Goal: Task Accomplishment & Management: Use online tool/utility

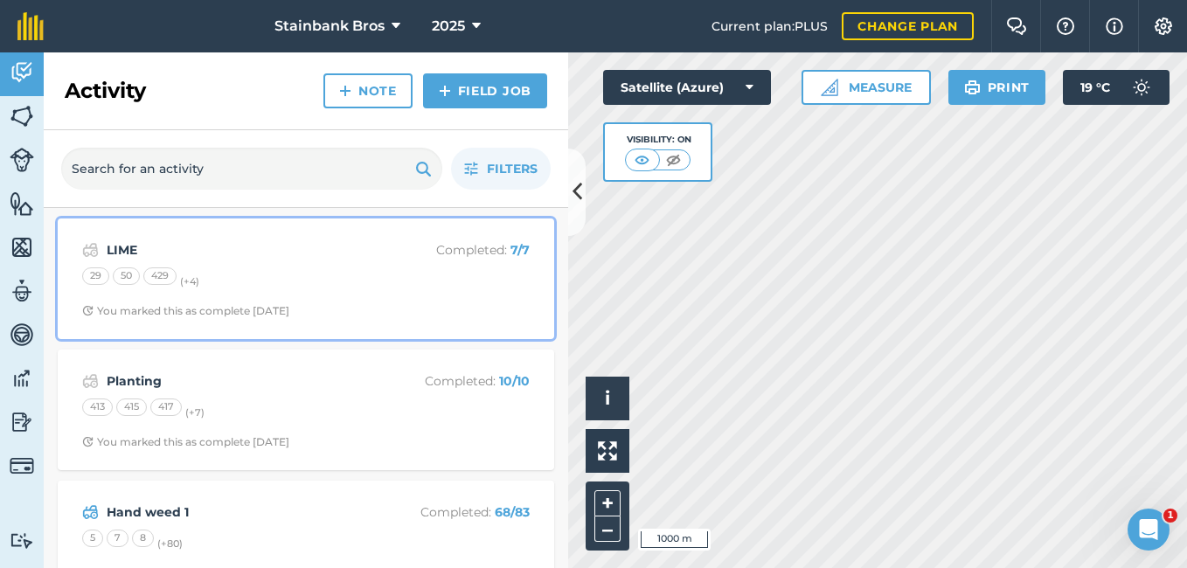
click at [378, 273] on div "29 50 429 (+ 4 )" at bounding box center [305, 278] width 447 height 23
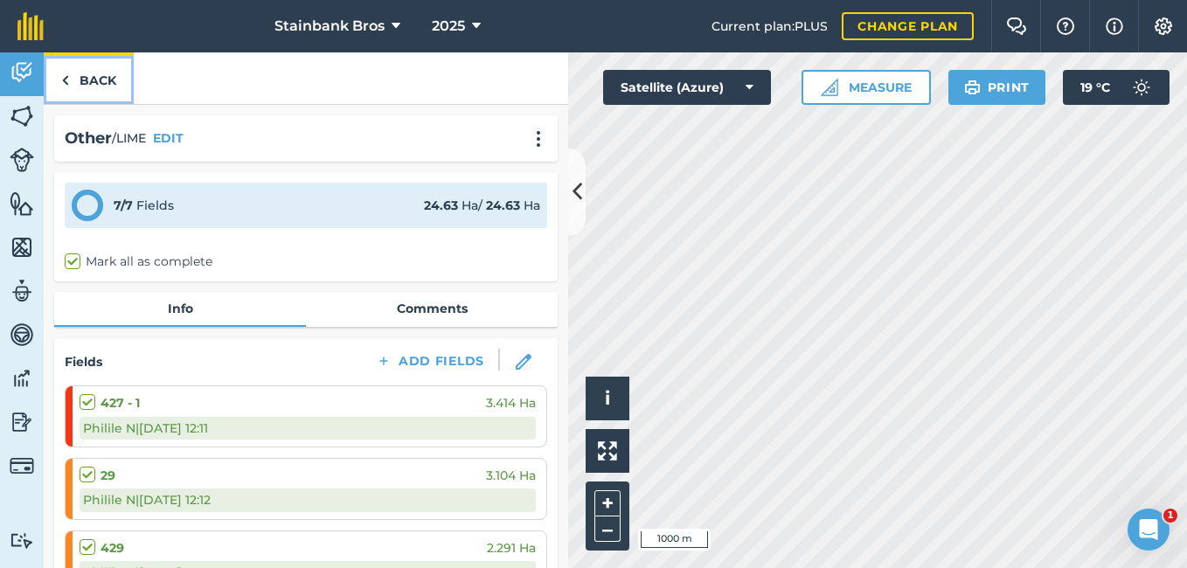
click at [100, 84] on link "Back" at bounding box center [89, 78] width 90 height 52
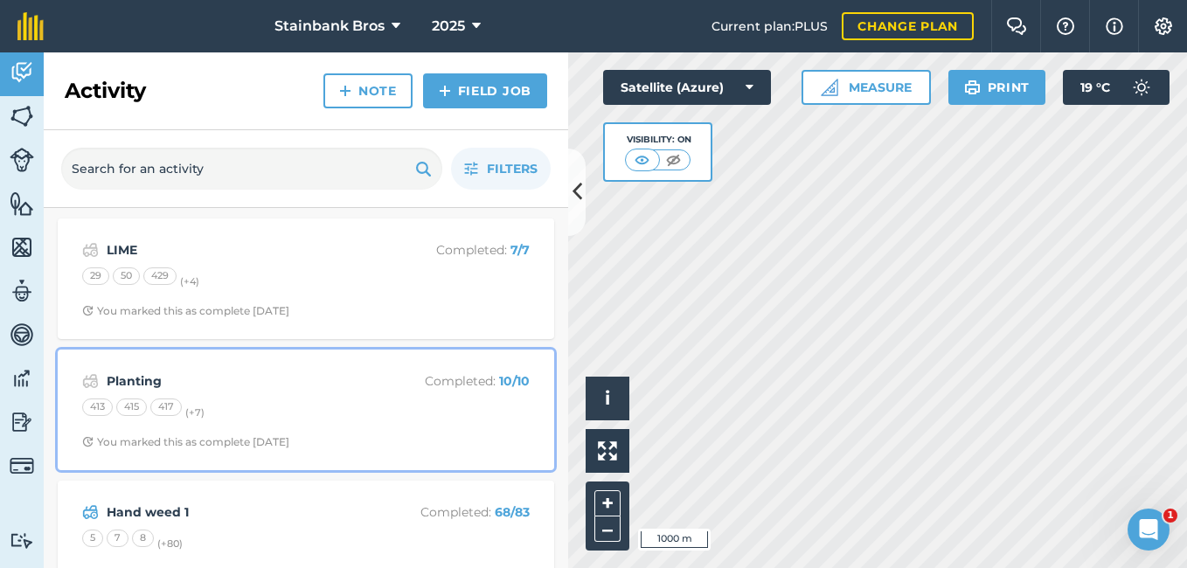
click at [169, 382] on strong "Planting" at bounding box center [245, 380] width 277 height 19
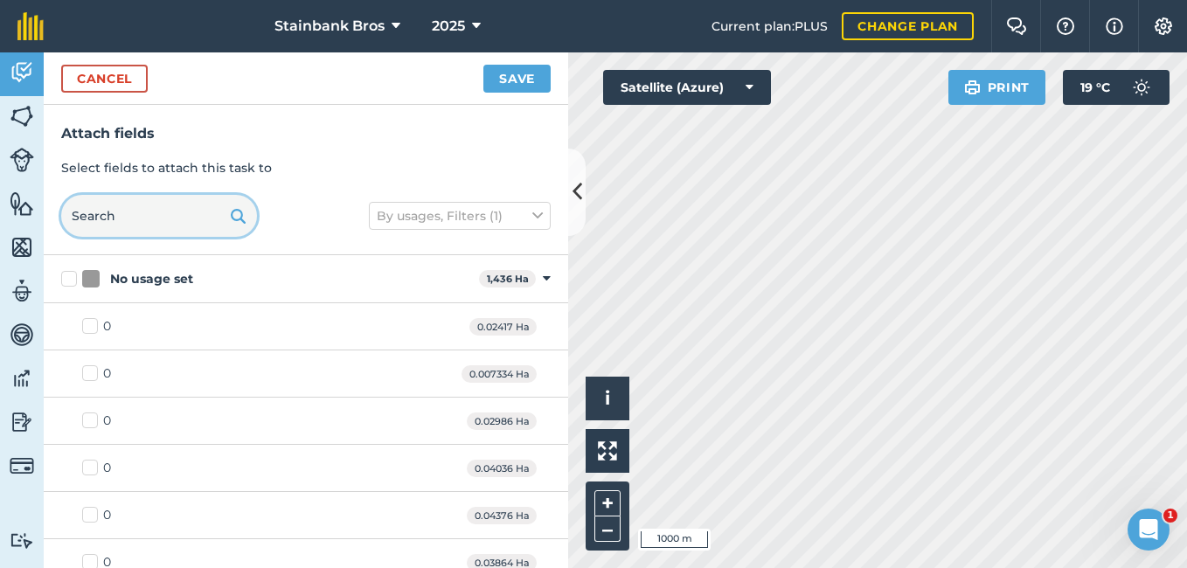
click at [171, 222] on input "text" at bounding box center [159, 216] width 196 height 42
click at [180, 212] on input "text" at bounding box center [159, 216] width 196 height 42
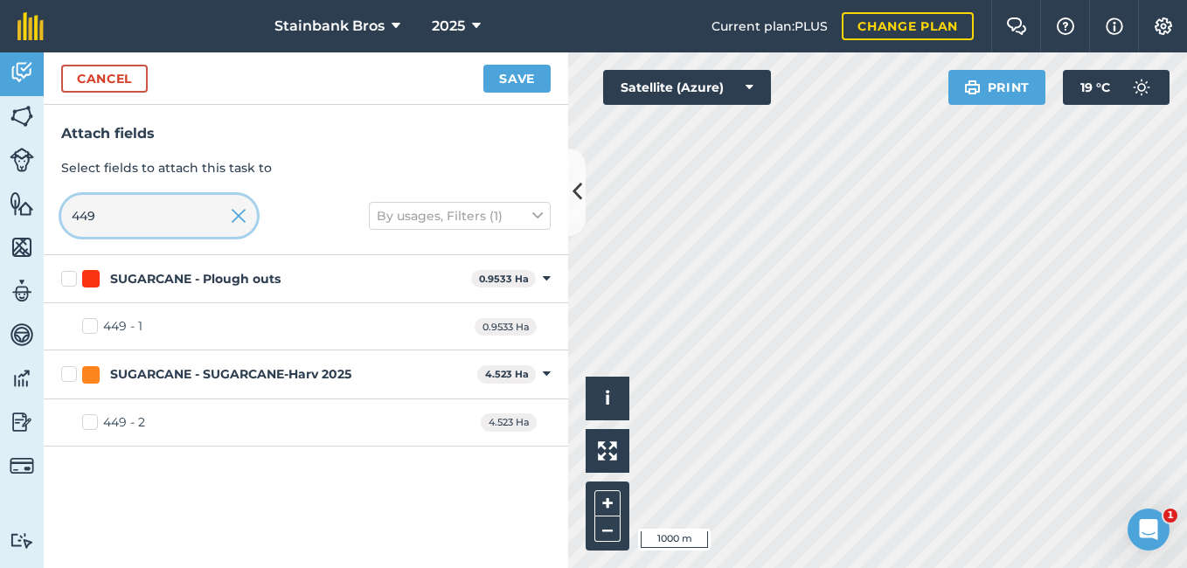
type input "449"
click at [89, 327] on label "449 - 1" at bounding box center [112, 326] width 60 height 18
click at [89, 327] on input "449 - 1" at bounding box center [87, 322] width 11 height 11
checkbox input "true"
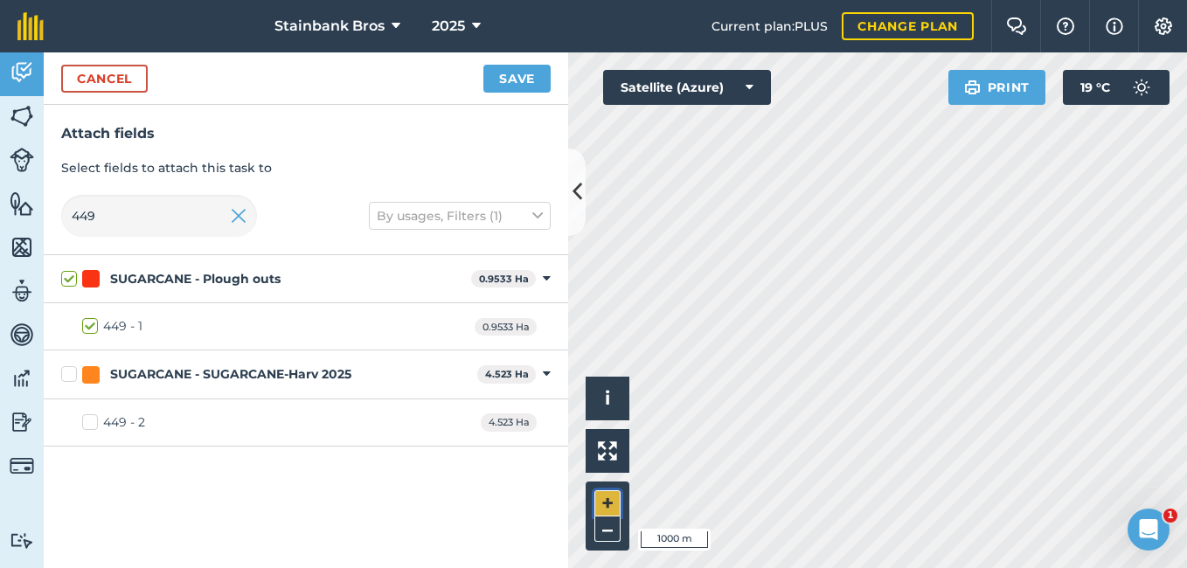
click at [597, 506] on button "+" at bounding box center [607, 503] width 26 height 26
click at [497, 85] on button "Save" at bounding box center [516, 79] width 67 height 28
checkbox input "false"
click at [176, 225] on input "449" at bounding box center [159, 216] width 196 height 42
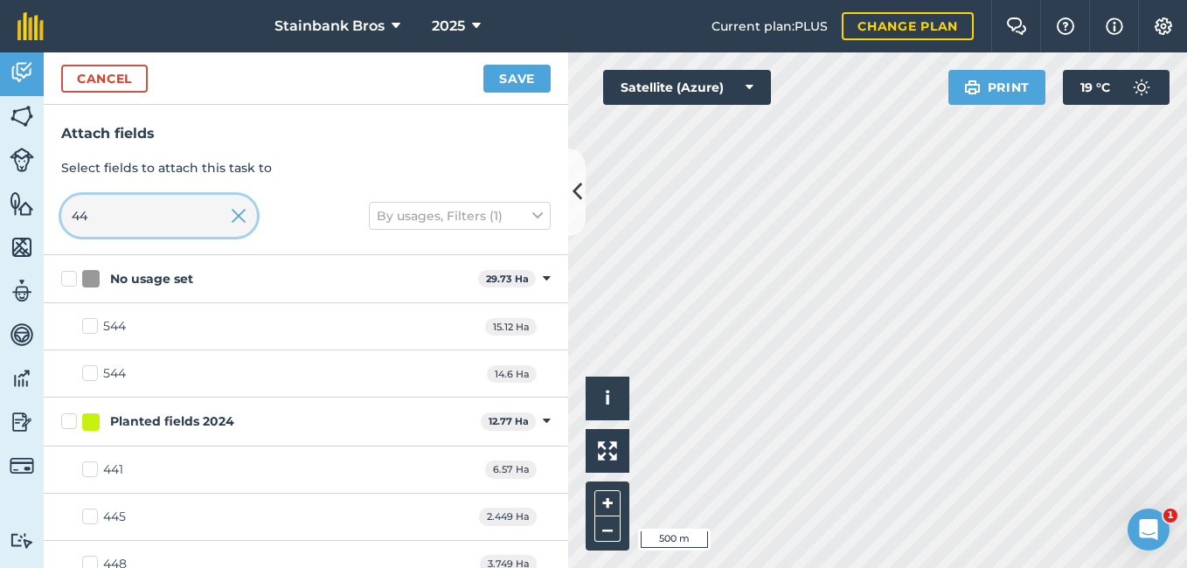
type input "4"
checkbox input "false"
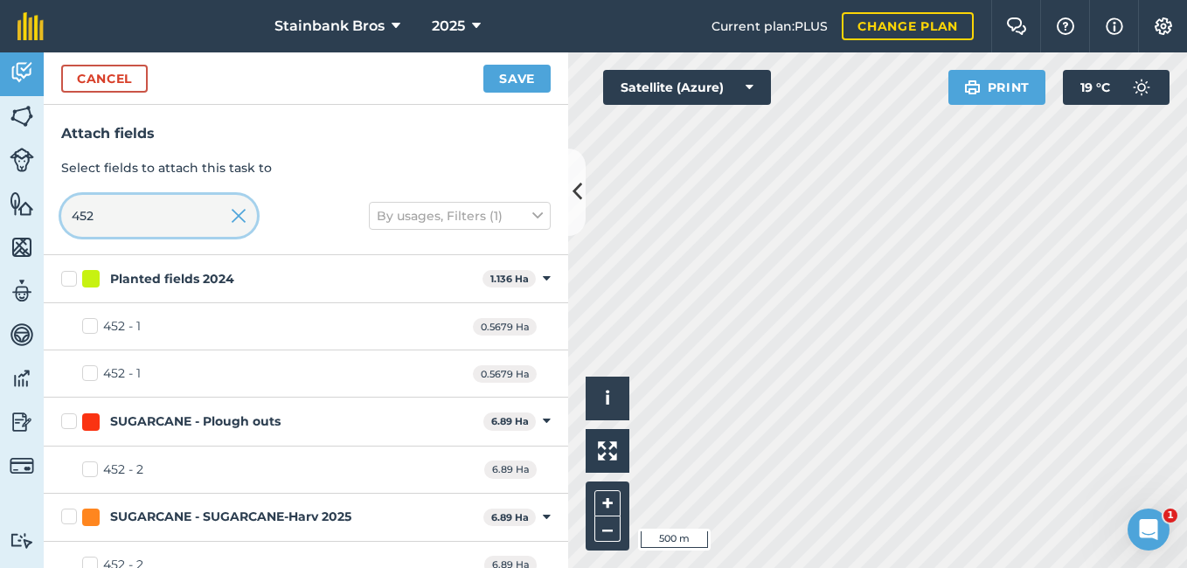
type input "452"
click at [84, 471] on label "452 - 2" at bounding box center [112, 470] width 61 height 18
click at [84, 471] on input "452 - 2" at bounding box center [87, 466] width 11 height 11
checkbox input "true"
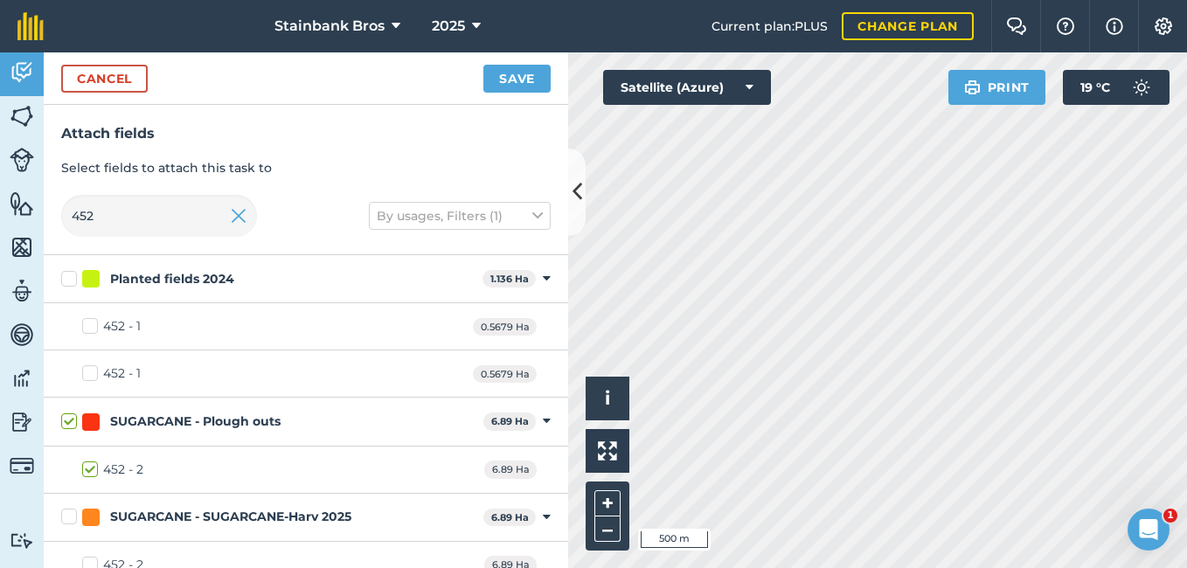
click at [93, 468] on label "452 - 2" at bounding box center [112, 470] width 61 height 18
click at [93, 468] on input "452 - 2" at bounding box center [87, 466] width 11 height 11
checkbox input "false"
click at [90, 325] on label "452 - 1" at bounding box center [111, 326] width 59 height 18
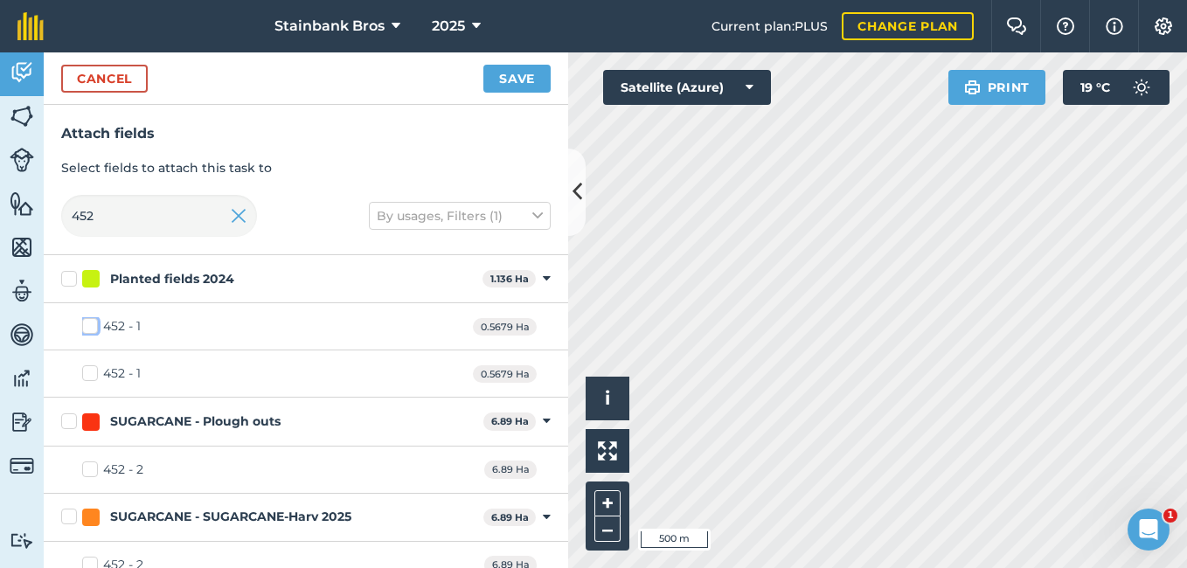
click at [90, 325] on input "452 - 1" at bounding box center [87, 322] width 11 height 11
click at [90, 325] on label "452 - 1" at bounding box center [111, 326] width 59 height 18
click at [90, 325] on input "452 - 1" at bounding box center [87, 322] width 11 height 11
checkbox input "false"
click at [93, 378] on label "452 - 1" at bounding box center [111, 373] width 59 height 18
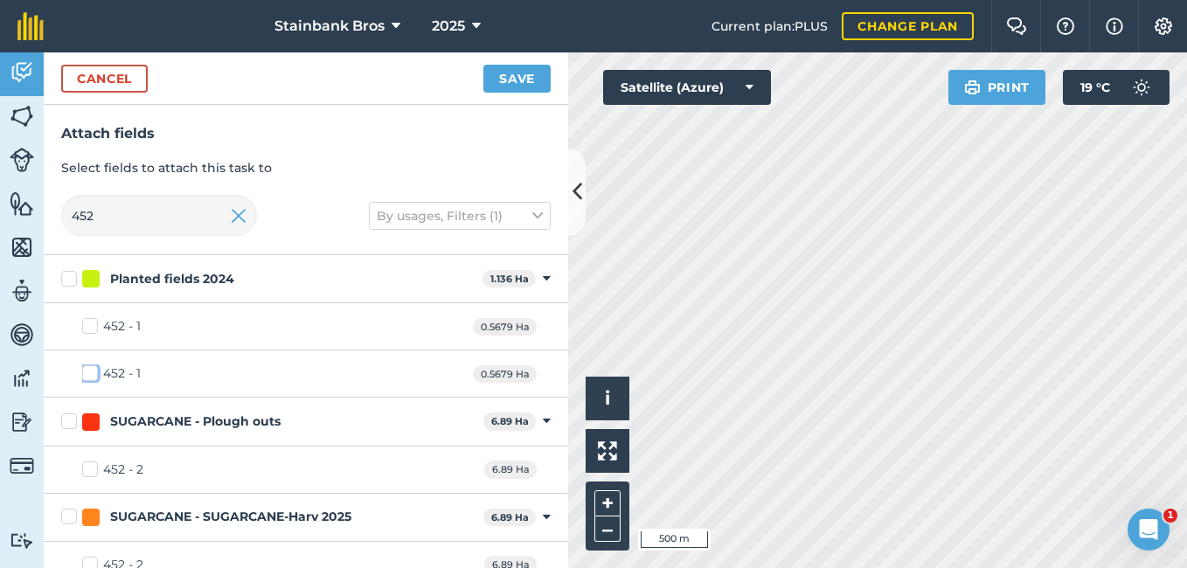
click at [93, 376] on input "452 - 1" at bounding box center [87, 369] width 11 height 11
click at [93, 378] on label "452 - 1" at bounding box center [111, 373] width 59 height 18
click at [93, 376] on input "452 - 1" at bounding box center [87, 369] width 11 height 11
checkbox input "false"
click at [148, 217] on input "452" at bounding box center [159, 216] width 196 height 42
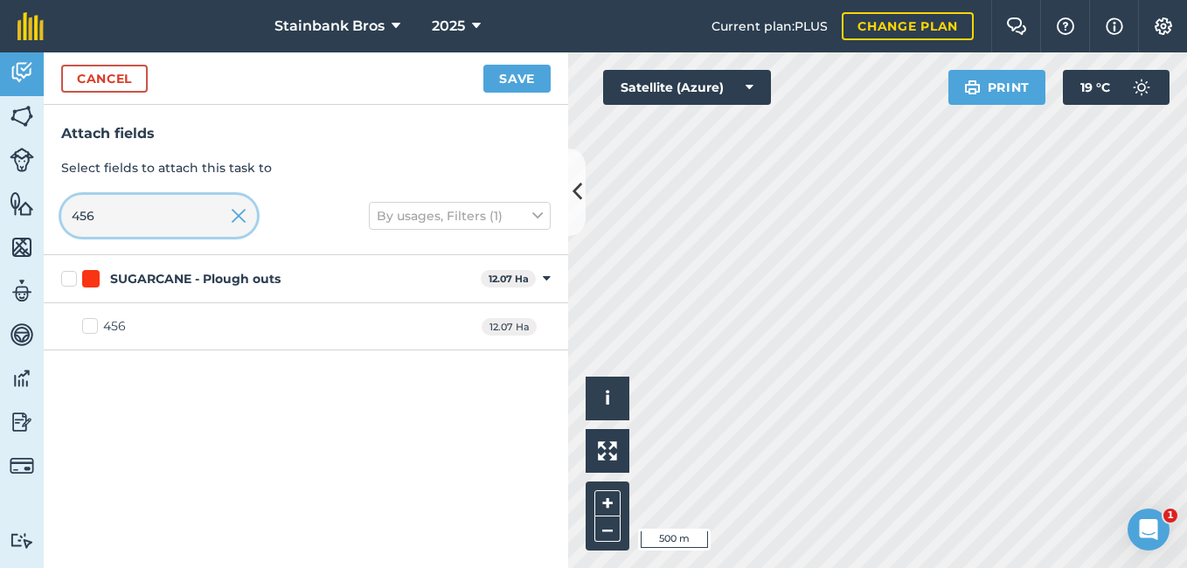
type input "456"
click at [88, 330] on label "456" at bounding box center [104, 326] width 44 height 18
click at [88, 329] on input "456" at bounding box center [87, 322] width 11 height 11
checkbox input "true"
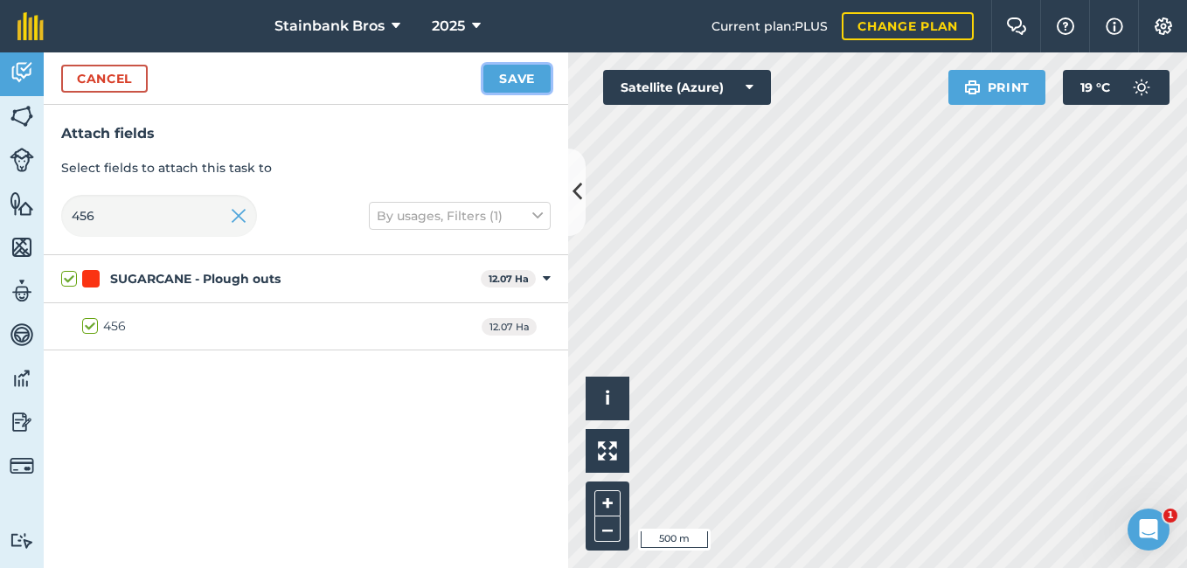
click at [517, 73] on button "Save" at bounding box center [516, 79] width 67 height 28
click at [174, 231] on input "456" at bounding box center [159, 216] width 196 height 42
type input "45"
checkbox input "false"
type input "455"
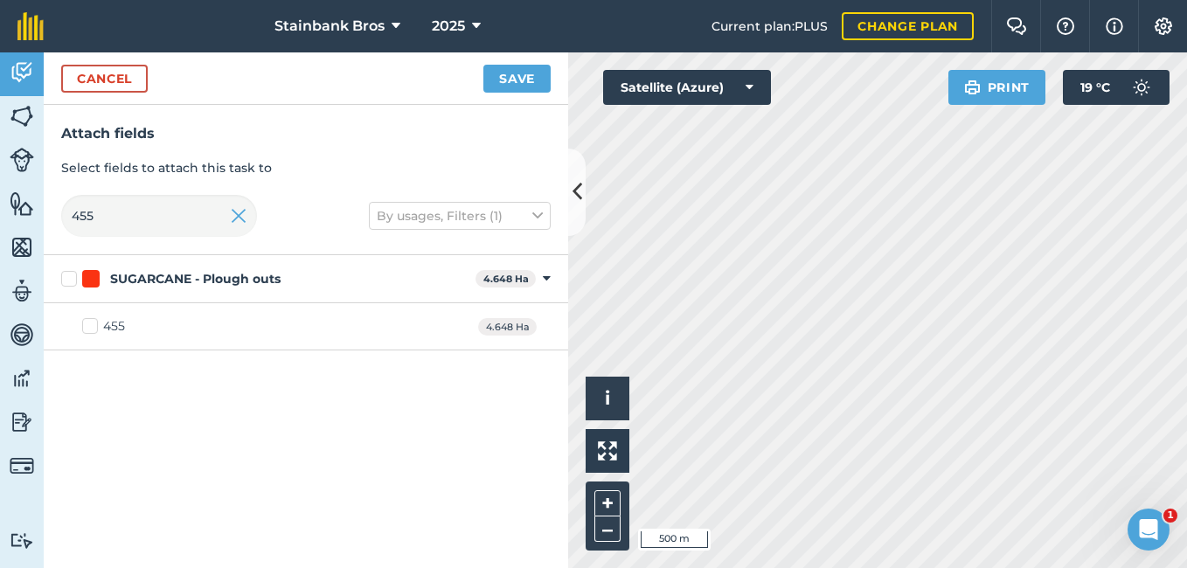
click at [91, 329] on label "455" at bounding box center [103, 326] width 43 height 18
click at [91, 329] on input "455" at bounding box center [87, 322] width 11 height 11
checkbox input "true"
click at [510, 80] on button "Save" at bounding box center [516, 79] width 67 height 28
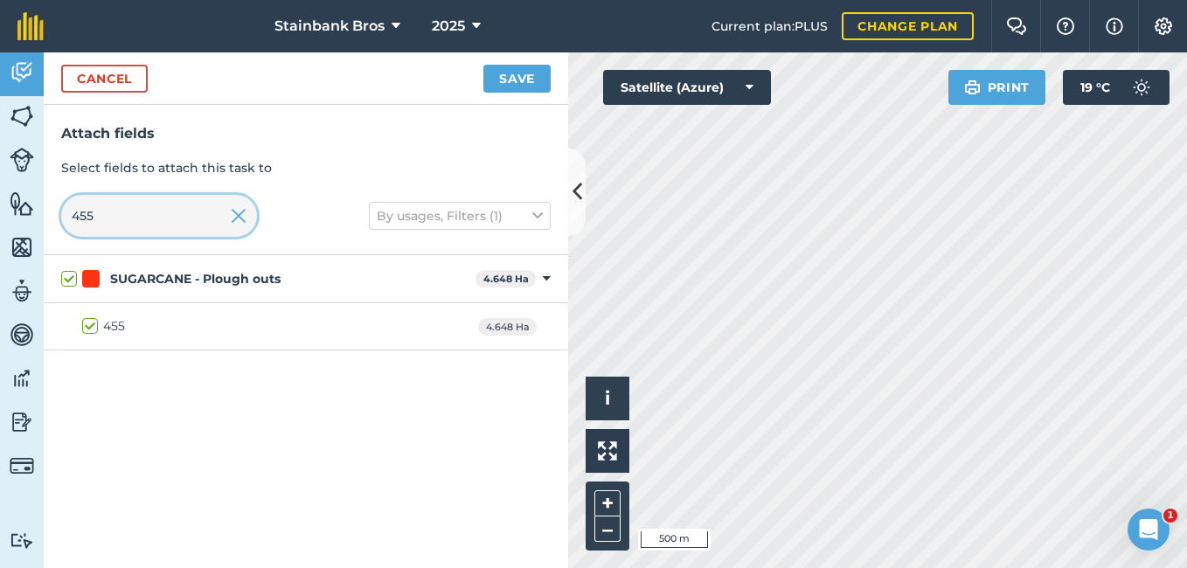
click at [178, 216] on input "455" at bounding box center [159, 216] width 196 height 42
type input "45"
checkbox input "false"
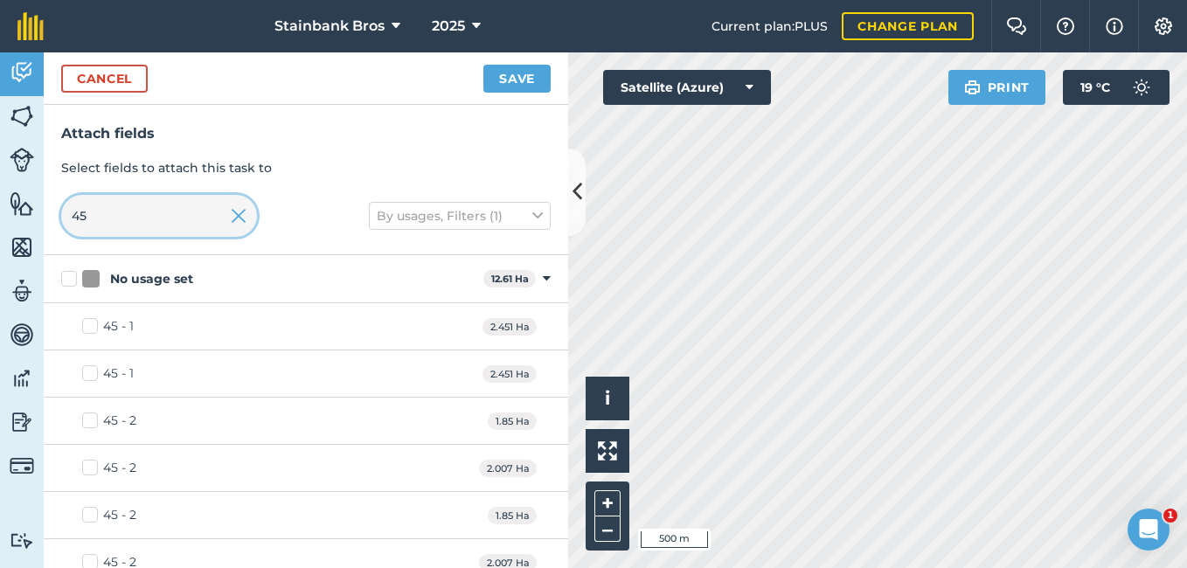
type input "4"
type input "416"
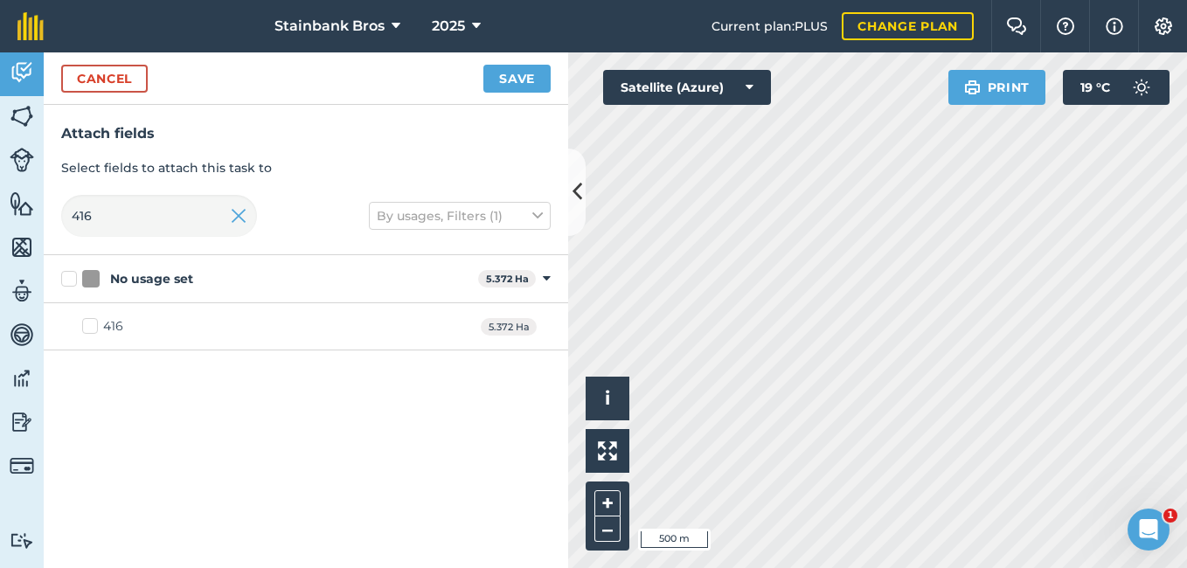
click at [87, 324] on label "416" at bounding box center [102, 326] width 41 height 18
click at [87, 324] on input "416" at bounding box center [87, 322] width 11 height 11
checkbox input "true"
click at [510, 83] on button "Save" at bounding box center [516, 79] width 67 height 28
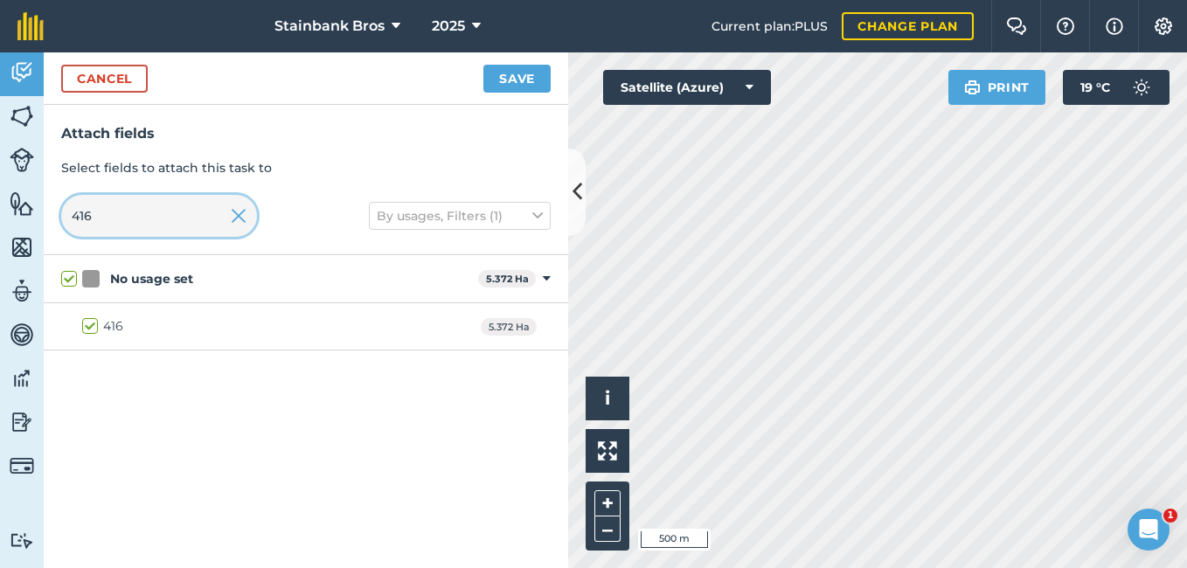
click at [178, 220] on input "416" at bounding box center [159, 216] width 196 height 42
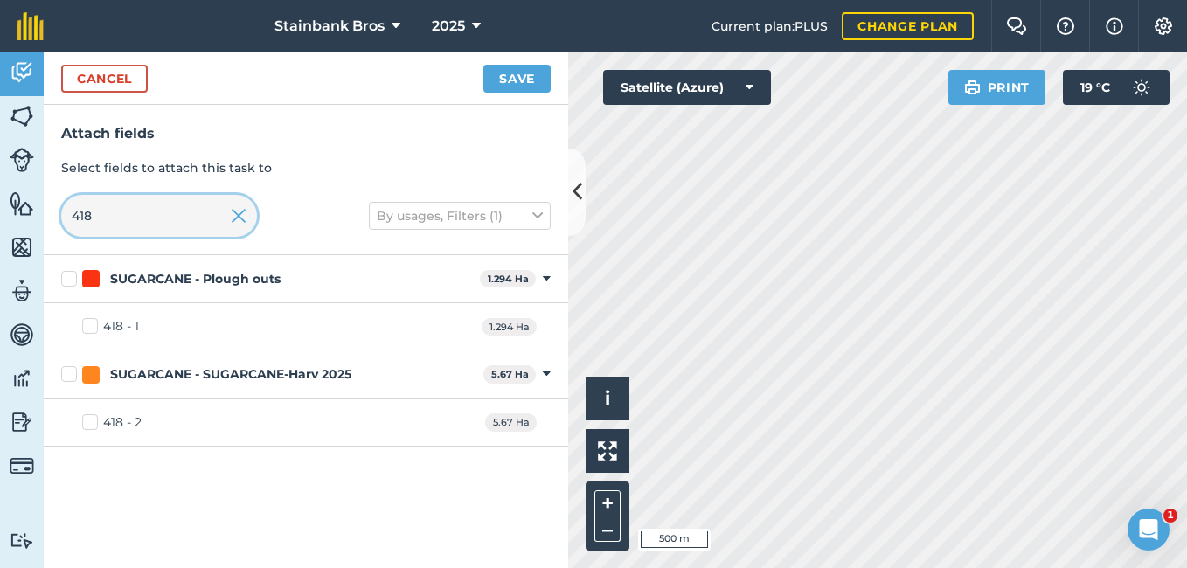
type input "418"
click at [83, 328] on label "418 - 1" at bounding box center [110, 326] width 57 height 18
click at [83, 328] on input "418 - 1" at bounding box center [87, 322] width 11 height 11
checkbox input "true"
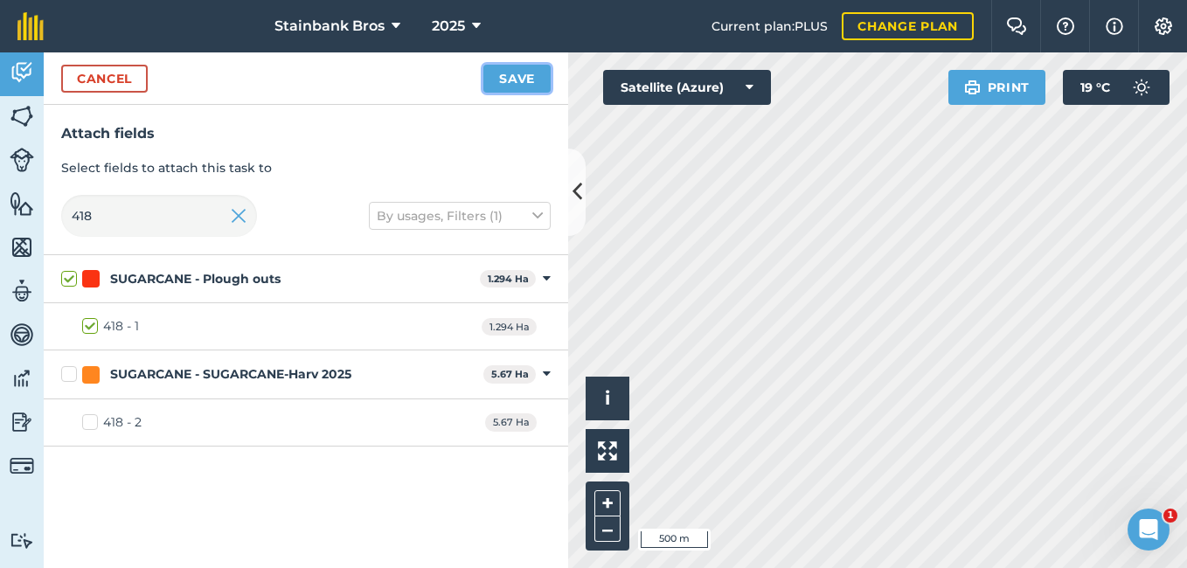
click at [526, 81] on button "Save" at bounding box center [516, 79] width 67 height 28
click at [208, 222] on input "418" at bounding box center [159, 216] width 196 height 42
type input "41"
checkbox input "false"
type input "419"
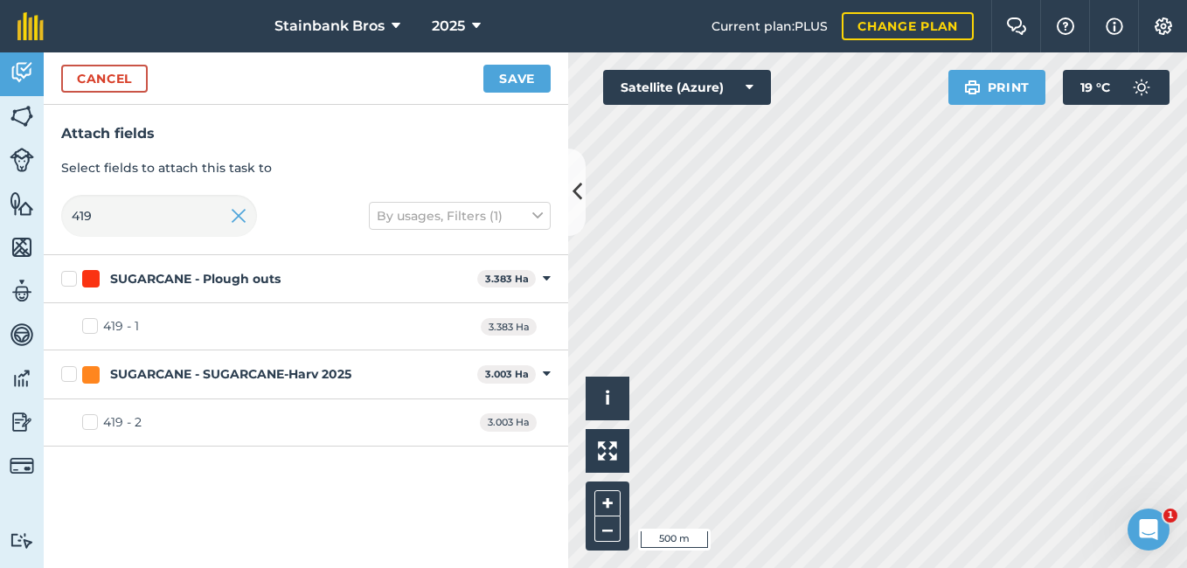
click at [86, 336] on label "419 - 1" at bounding box center [110, 326] width 57 height 18
click at [86, 329] on input "419 - 1" at bounding box center [87, 322] width 11 height 11
checkbox input "true"
click at [517, 89] on button "Save" at bounding box center [516, 79] width 67 height 28
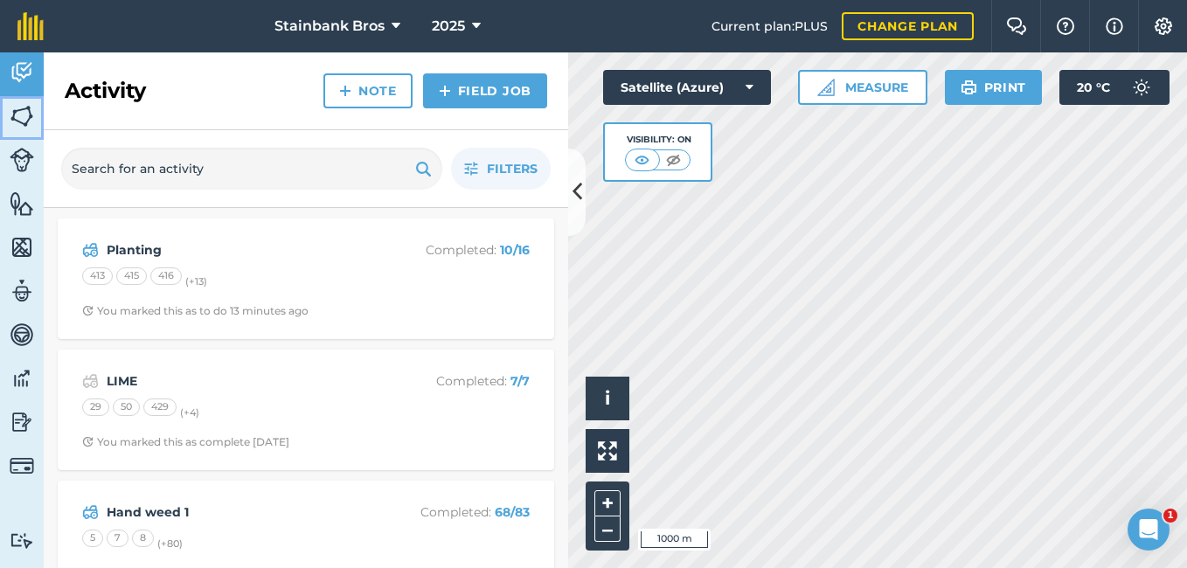
click at [10, 120] on img at bounding box center [22, 116] width 24 height 26
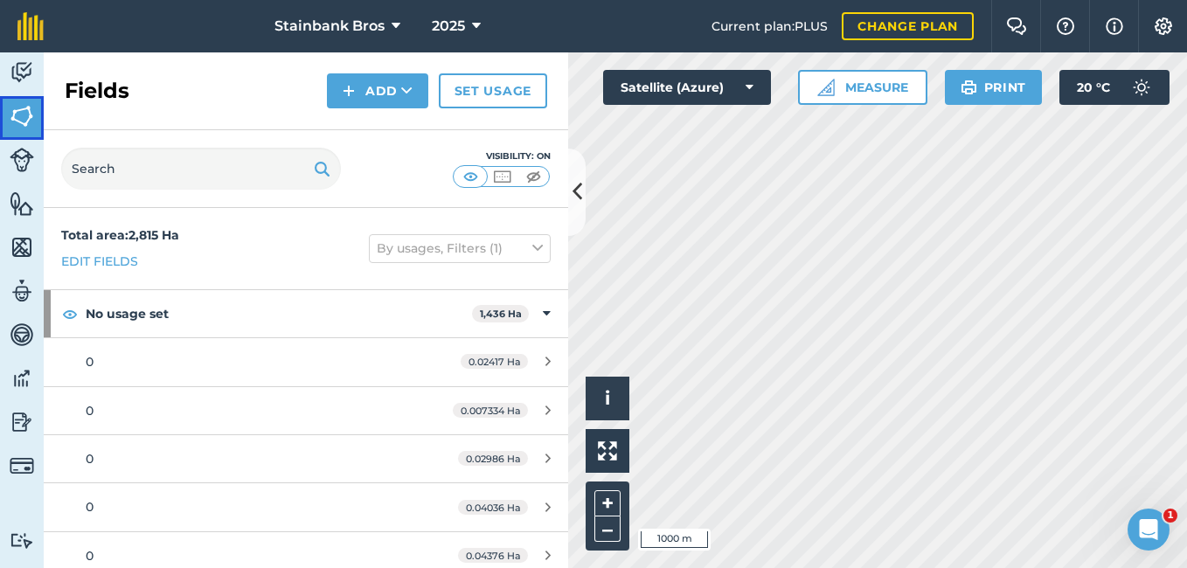
click at [23, 116] on img at bounding box center [22, 116] width 24 height 26
click at [346, 95] on img at bounding box center [349, 90] width 12 height 21
click at [236, 84] on div "Fields Add Draw Import Set usage" at bounding box center [306, 91] width 524 height 78
click at [136, 162] on input "text" at bounding box center [201, 169] width 280 height 42
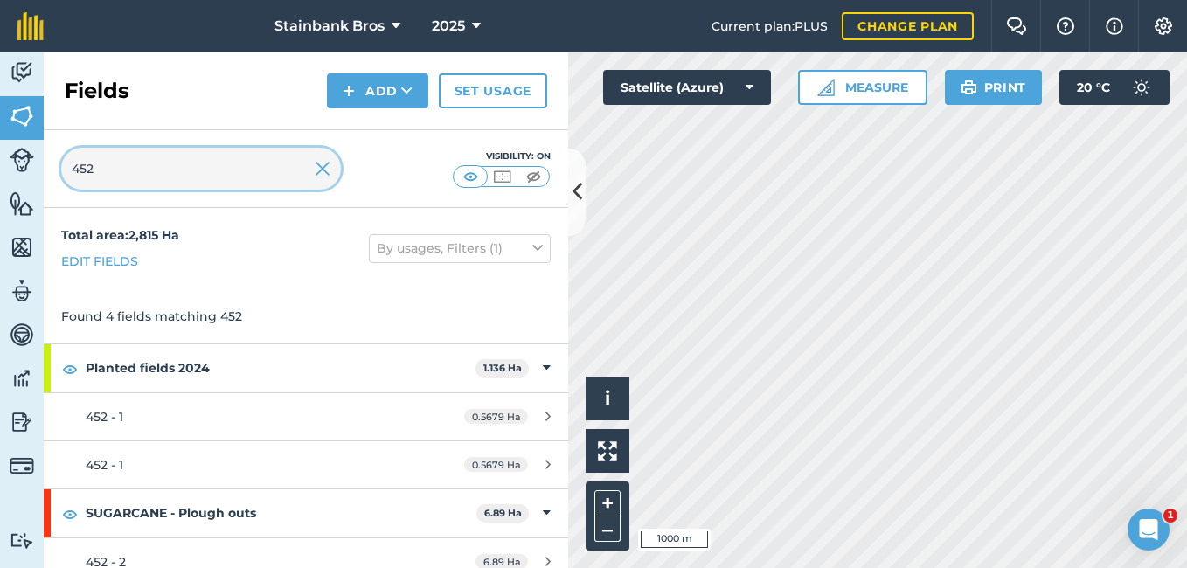
scroll to position [114, 0]
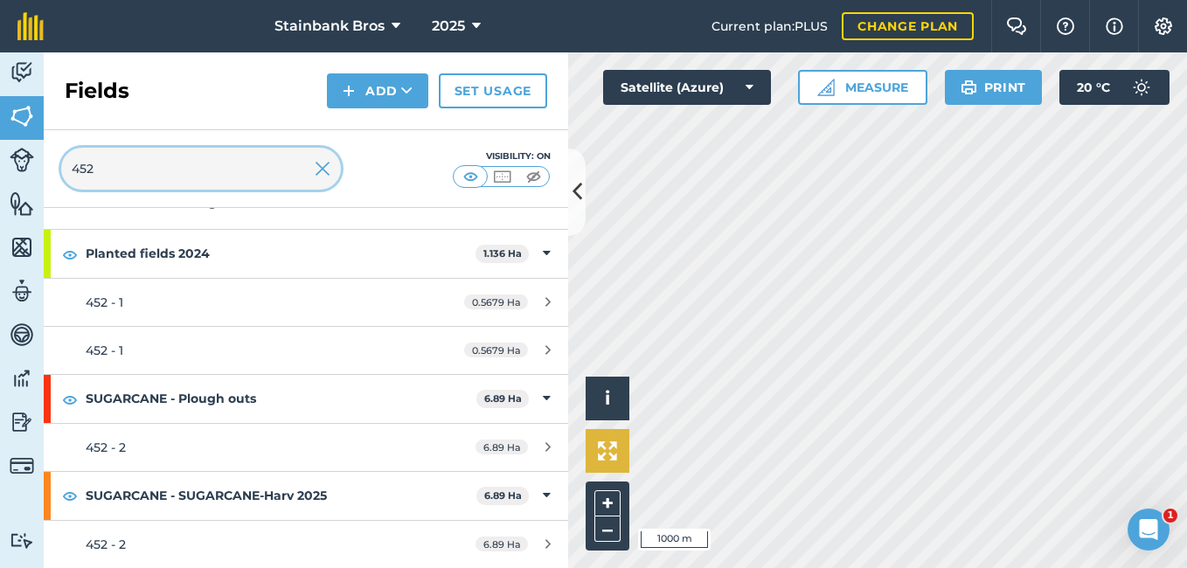
type input "452"
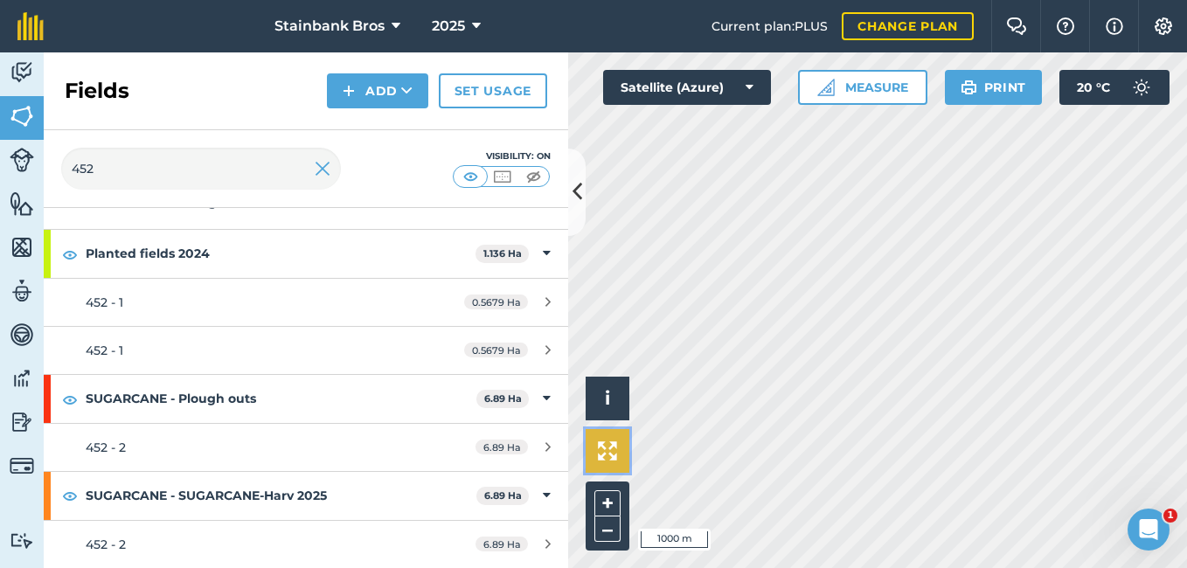
click at [615, 444] on img at bounding box center [607, 450] width 19 height 19
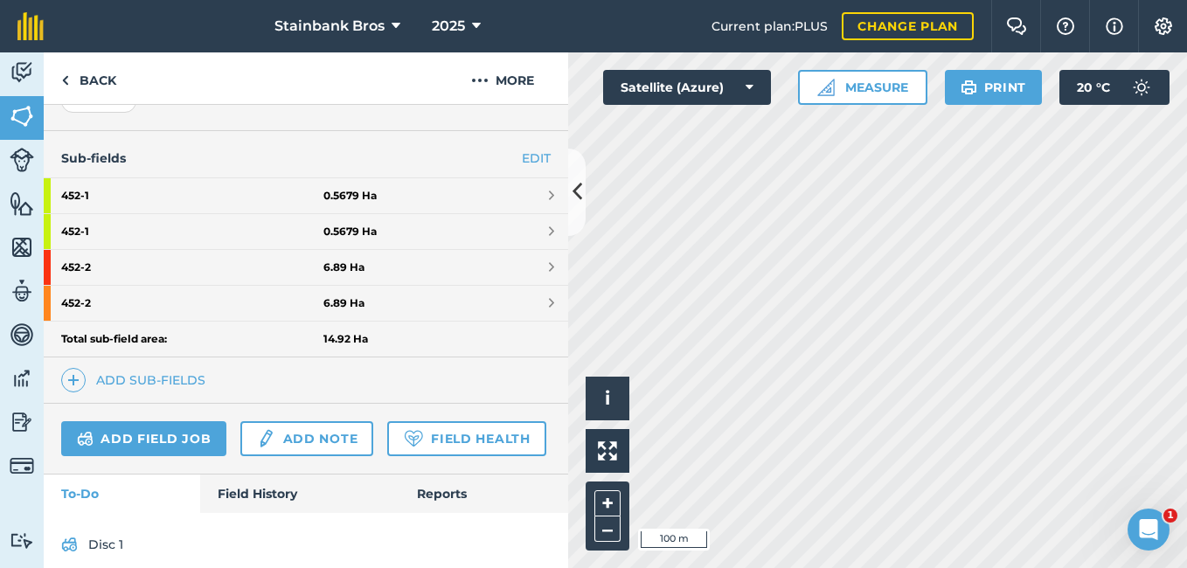
scroll to position [411, 0]
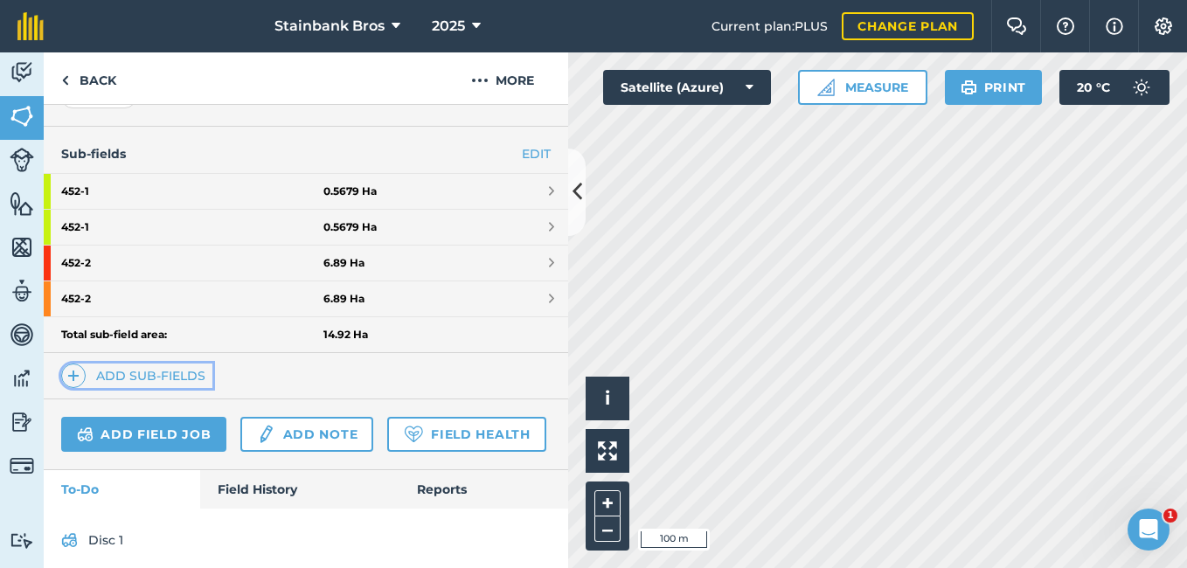
click at [71, 372] on img at bounding box center [73, 375] width 12 height 21
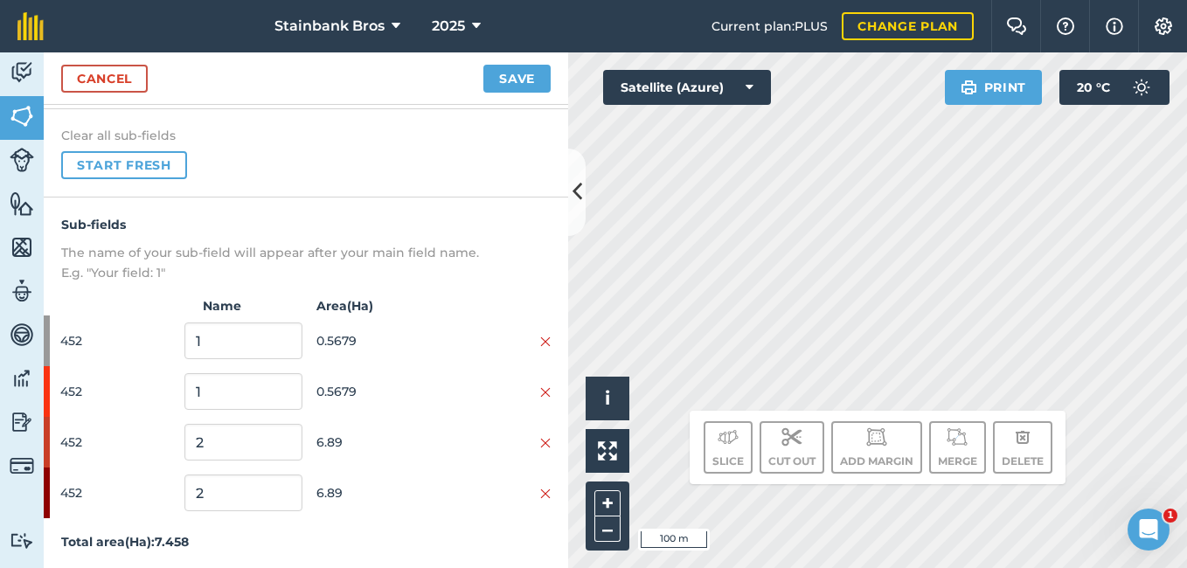
scroll to position [130, 0]
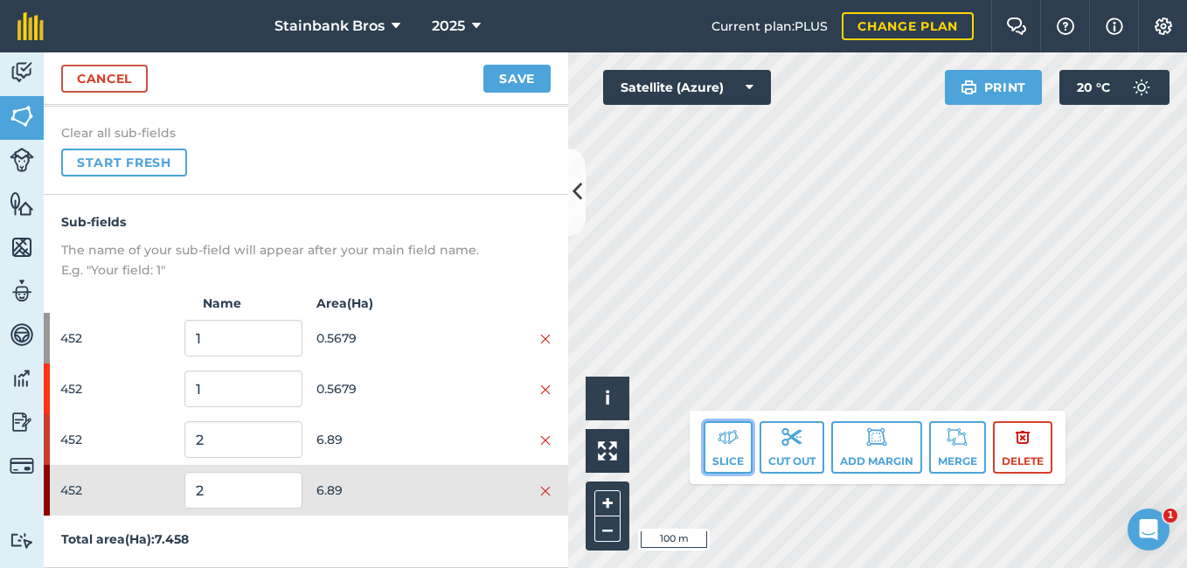
click at [731, 456] on button "Slice" at bounding box center [728, 447] width 49 height 52
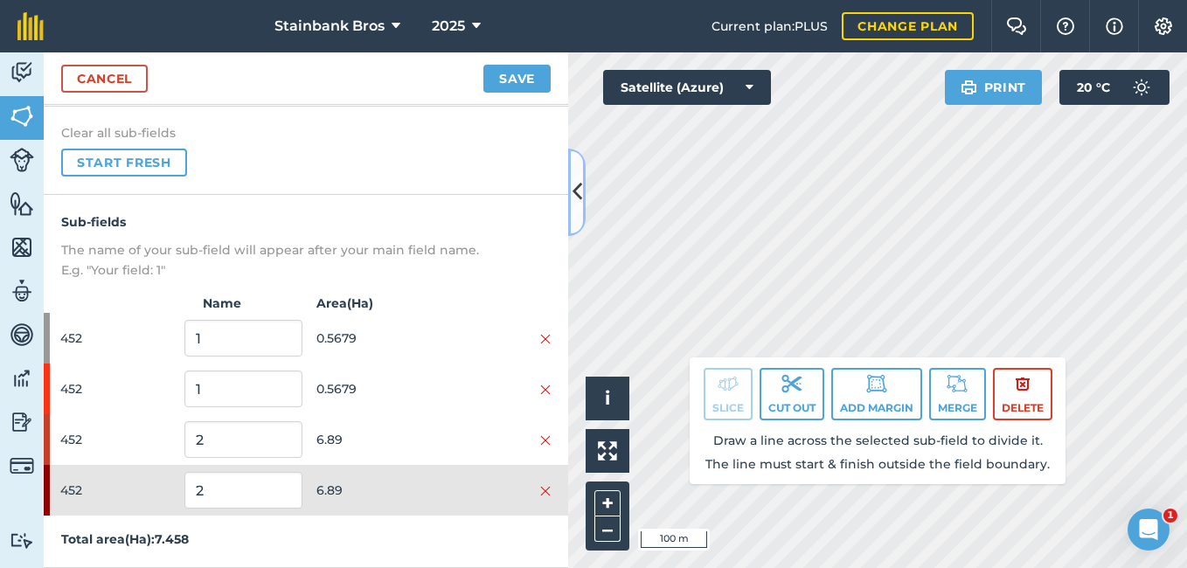
click at [579, 189] on icon at bounding box center [577, 192] width 10 height 31
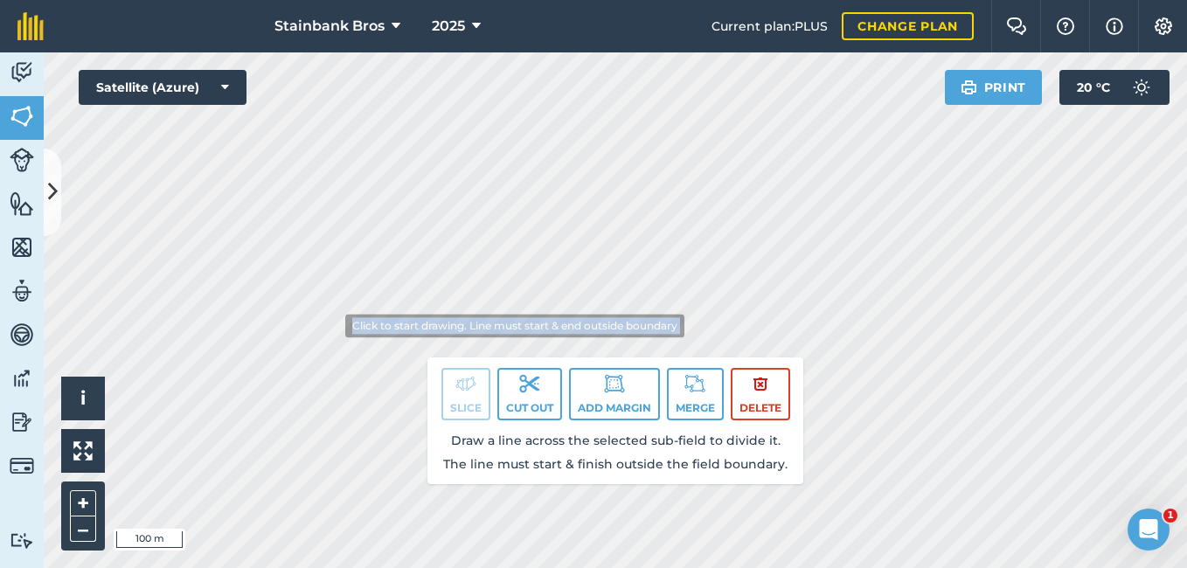
click at [330, 308] on div "Click to start drawing. Line must start & end outside boundary i © 2025 TomTom,…" at bounding box center [615, 310] width 1143 height 516
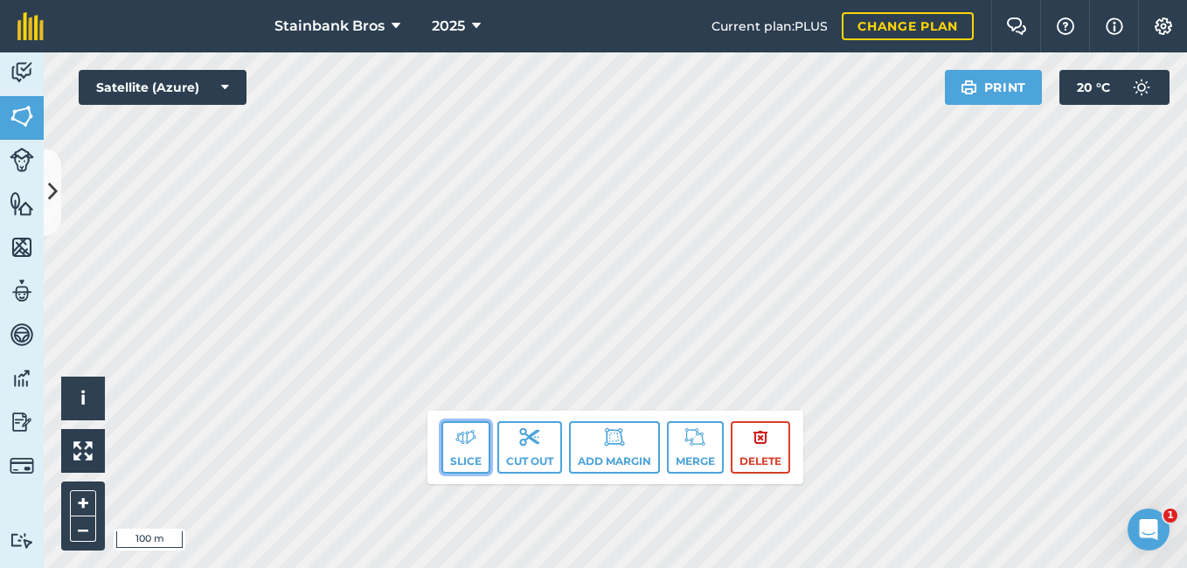
click at [455, 437] on img at bounding box center [465, 437] width 21 height 21
click at [475, 447] on button "Slice" at bounding box center [465, 447] width 49 height 52
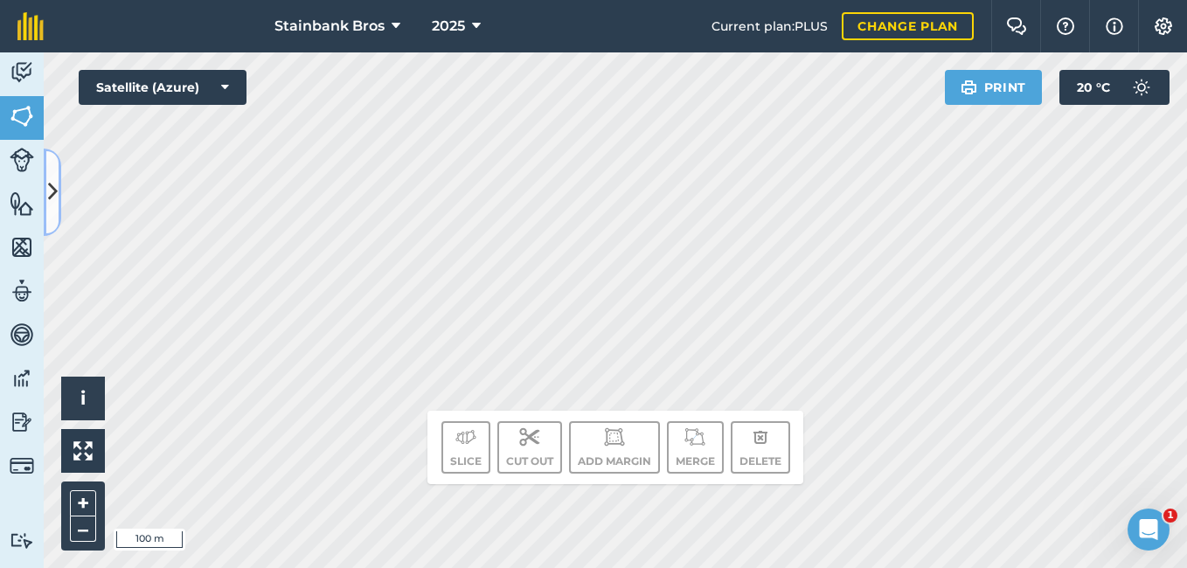
click at [58, 204] on button at bounding box center [52, 192] width 17 height 87
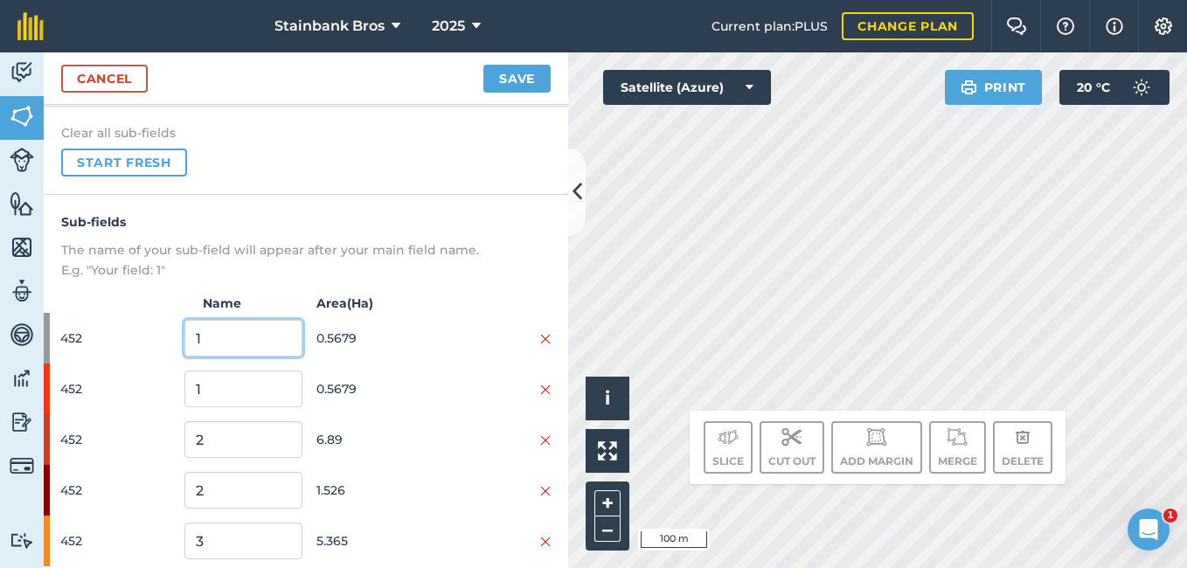
click at [237, 336] on input "1" at bounding box center [242, 338] width 117 height 37
type input "2"
click at [231, 386] on input "1" at bounding box center [242, 389] width 117 height 37
type input "2"
click at [208, 432] on input "2" at bounding box center [242, 439] width 117 height 37
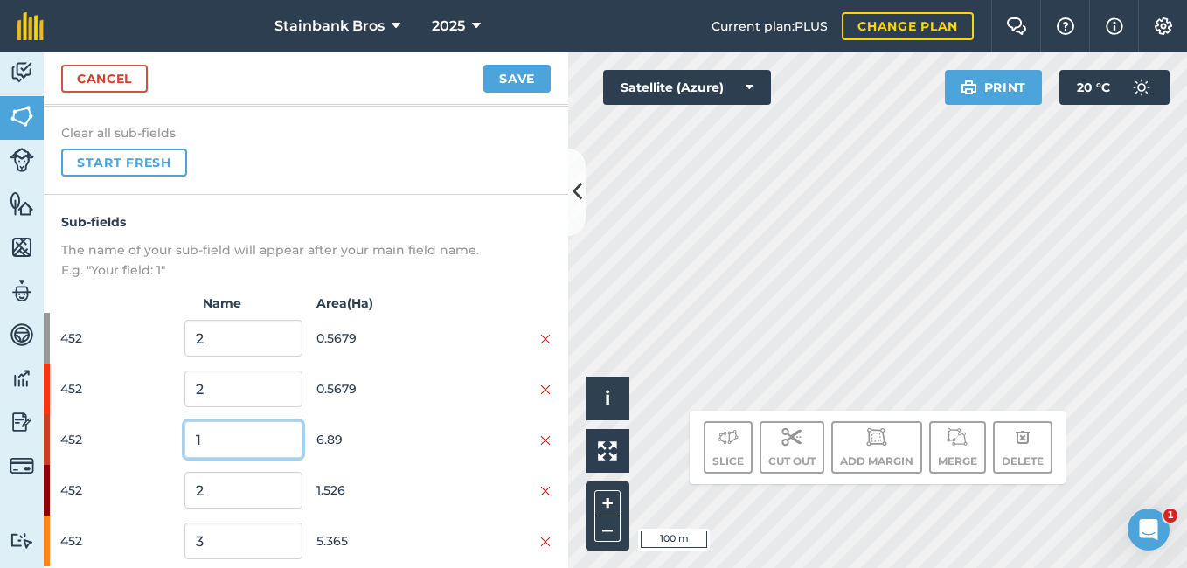
type input "1"
click at [219, 507] on input "2" at bounding box center [242, 490] width 117 height 37
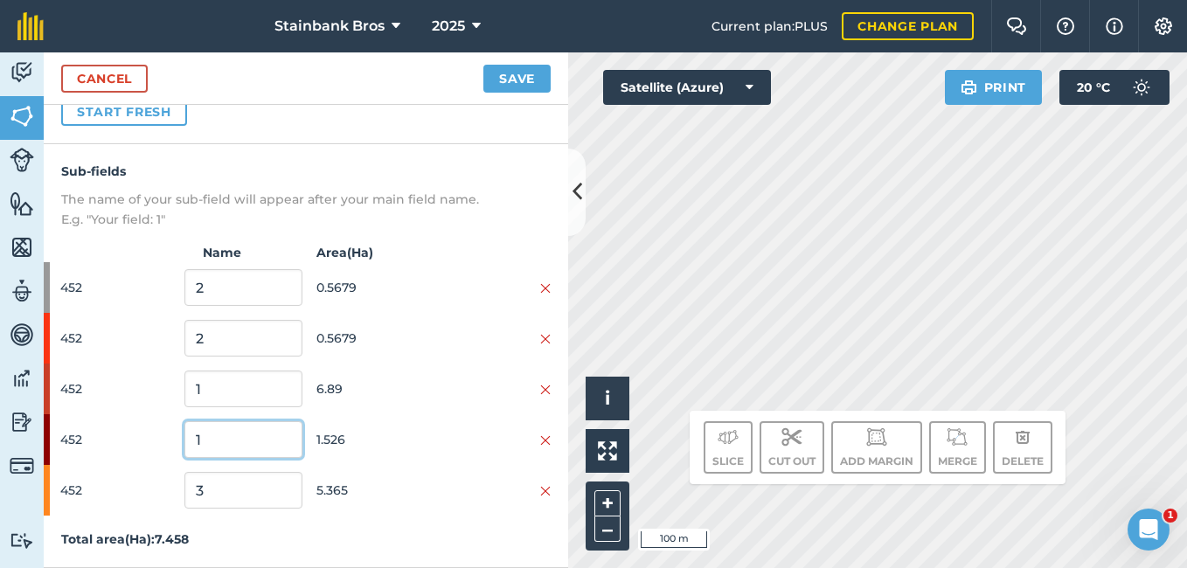
type input "1"
click at [519, 72] on button "Save" at bounding box center [516, 79] width 67 height 28
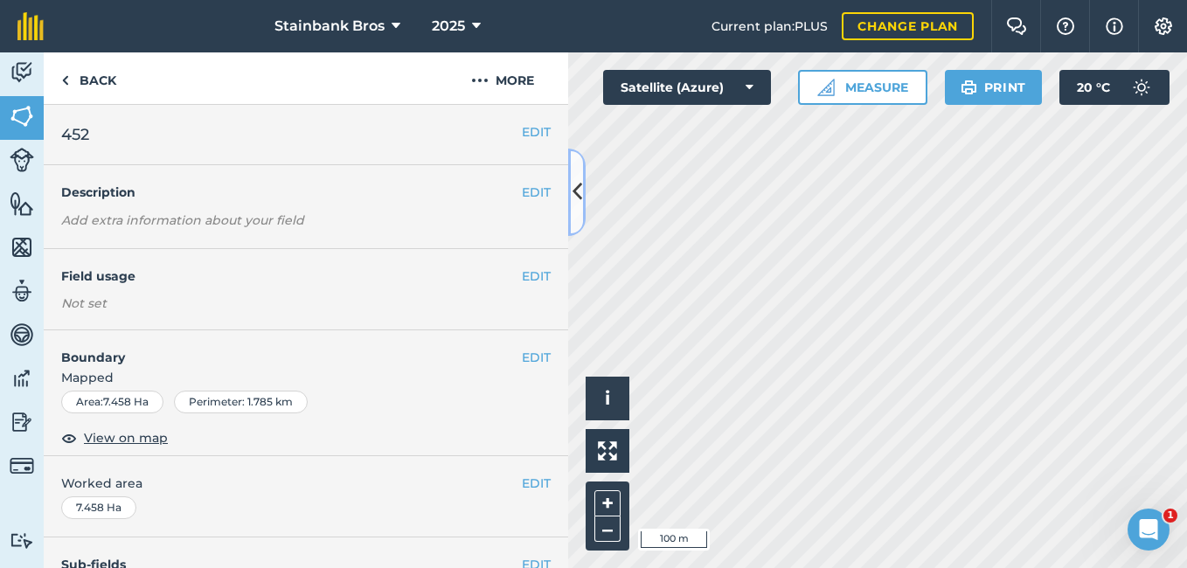
click at [582, 205] on button at bounding box center [576, 192] width 17 height 87
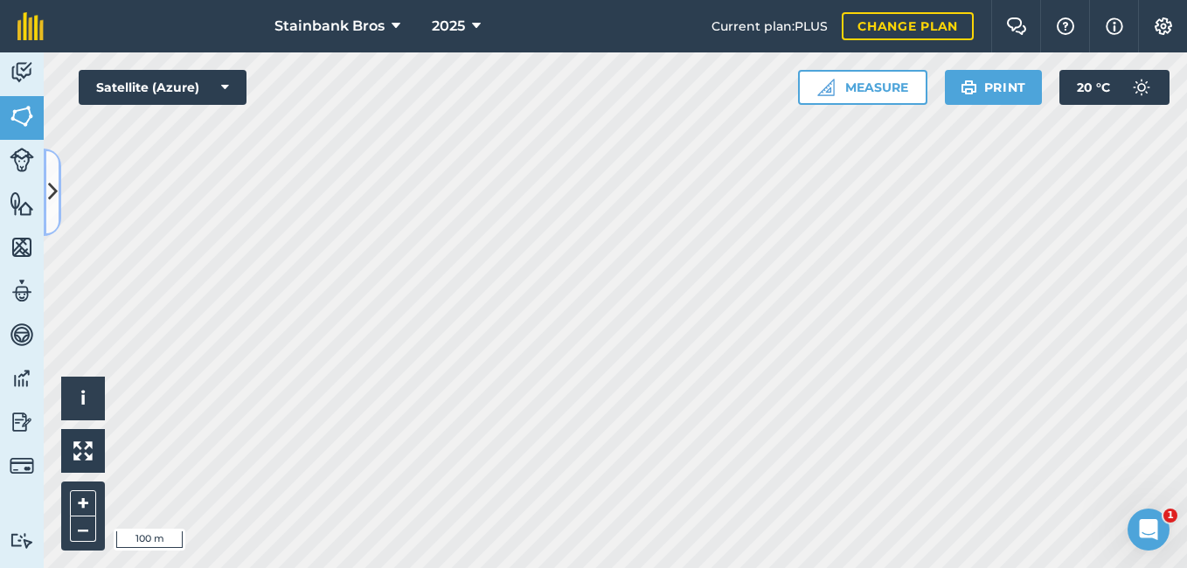
click at [58, 172] on button at bounding box center [52, 192] width 17 height 87
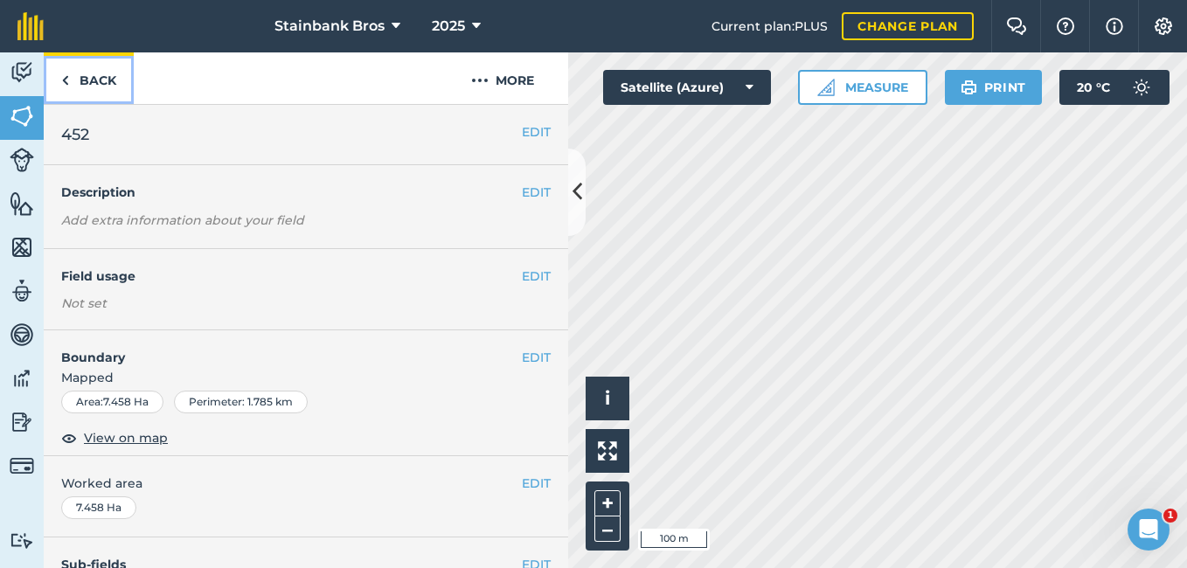
click at [72, 86] on link "Back" at bounding box center [89, 78] width 90 height 52
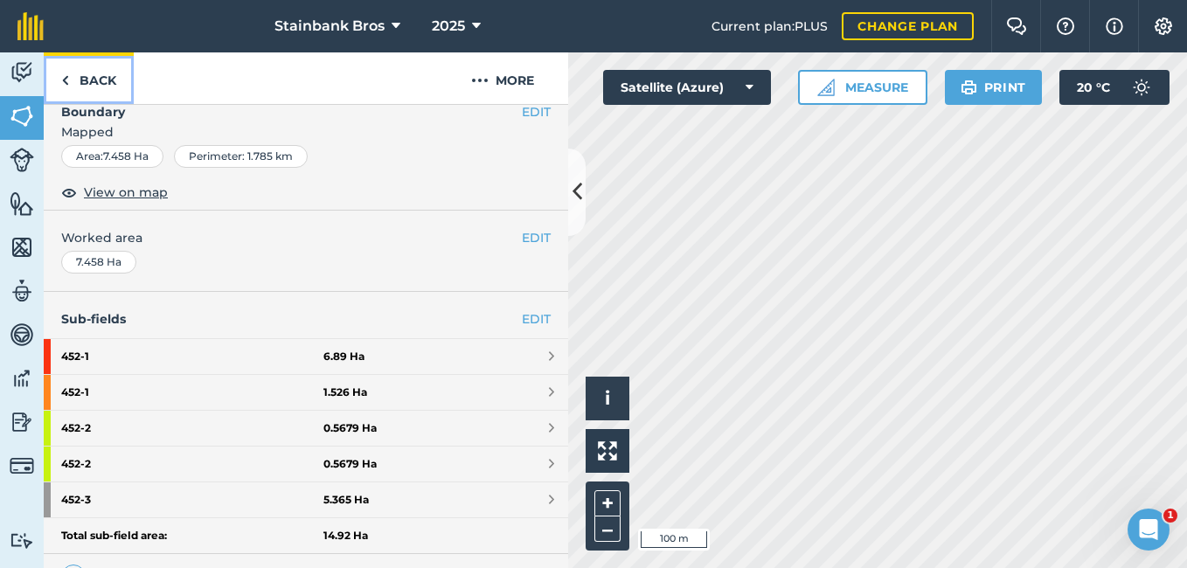
scroll to position [248, 0]
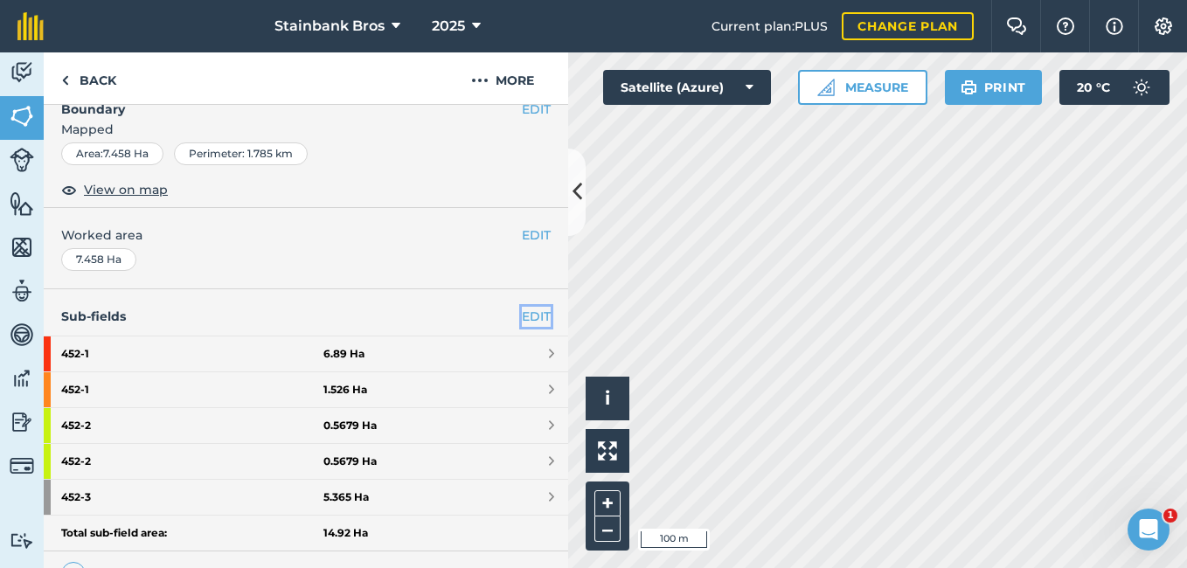
click at [522, 322] on link "EDIT" at bounding box center [536, 316] width 29 height 19
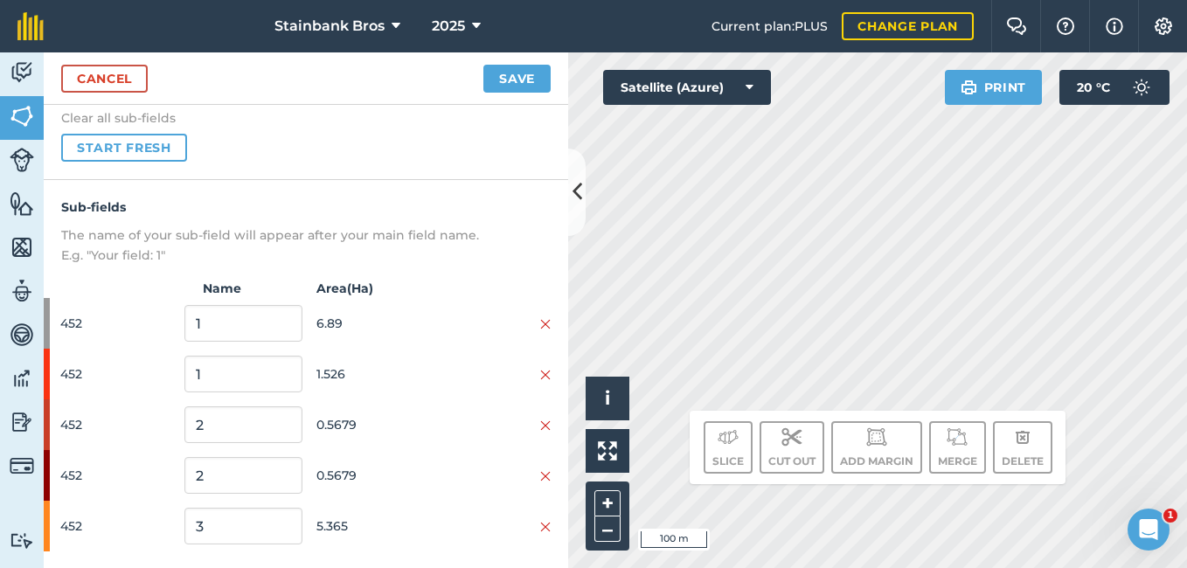
scroll to position [181, 0]
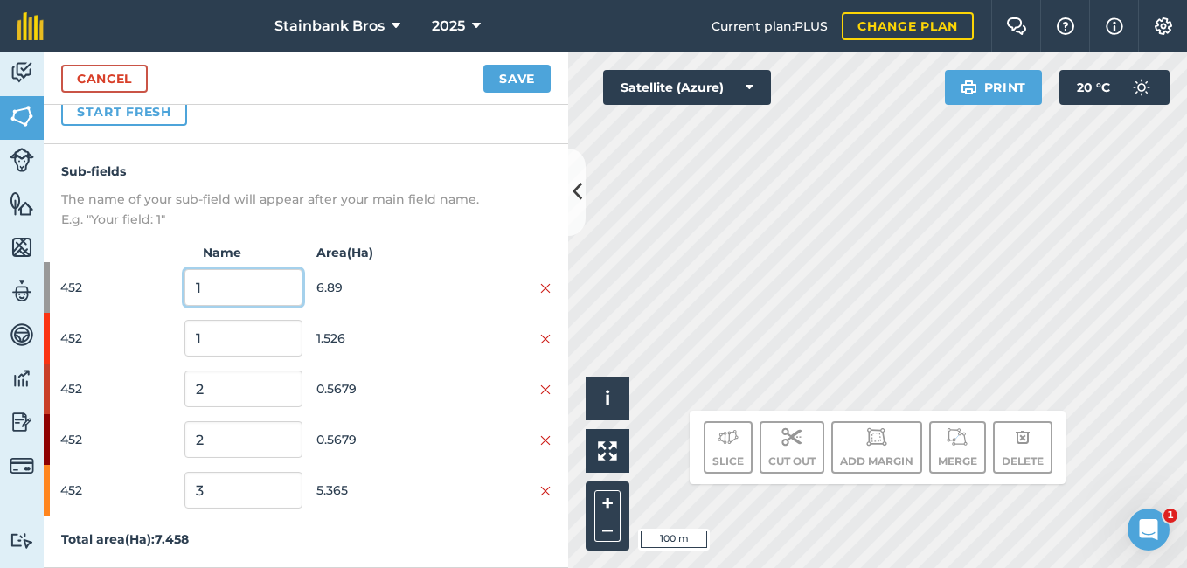
click at [281, 292] on input "1" at bounding box center [242, 287] width 117 height 37
click at [540, 287] on img at bounding box center [545, 288] width 10 height 14
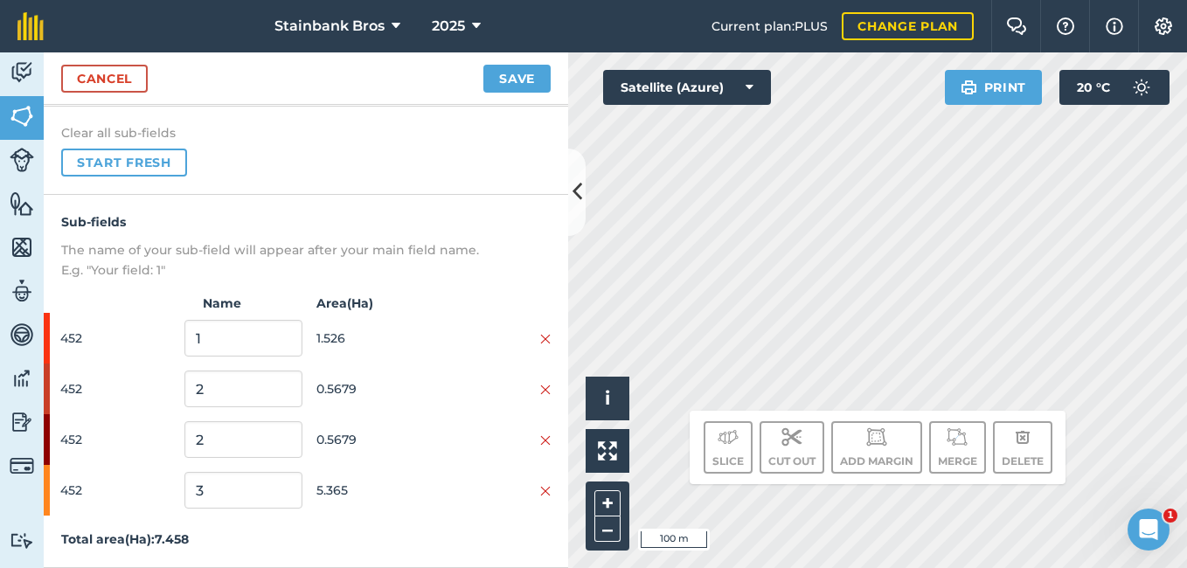
scroll to position [130, 0]
click at [540, 392] on img at bounding box center [545, 390] width 10 height 14
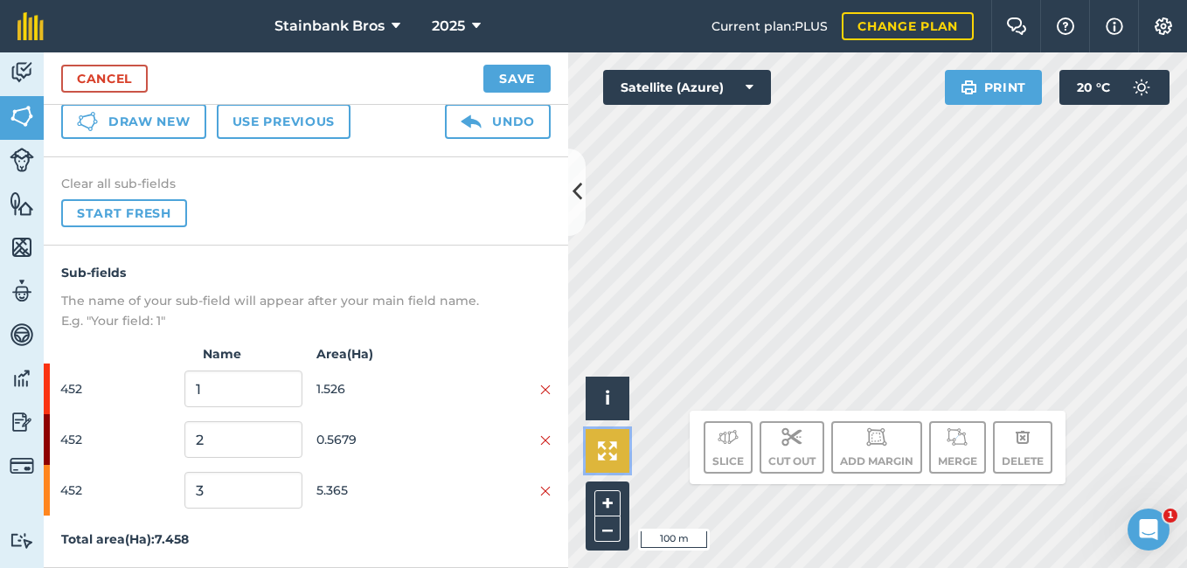
click at [616, 444] on img at bounding box center [607, 450] width 19 height 19
click at [510, 73] on button "Save" at bounding box center [516, 79] width 67 height 28
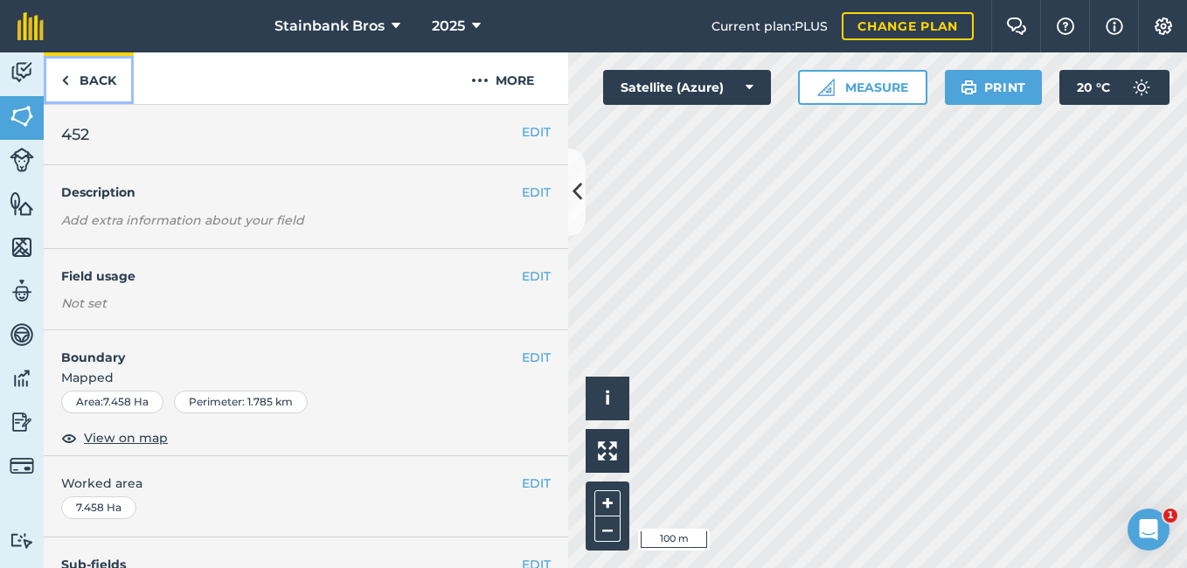
click at [61, 86] on img at bounding box center [65, 80] width 8 height 21
click at [78, 73] on link "Back" at bounding box center [89, 78] width 90 height 52
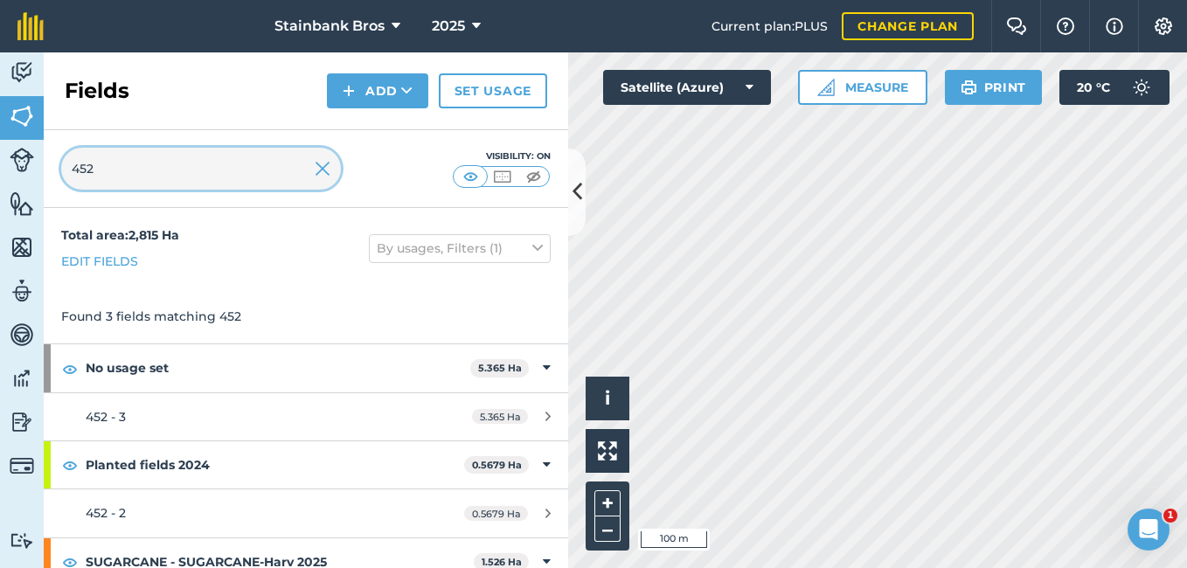
click at [100, 159] on input "452" at bounding box center [201, 169] width 280 height 42
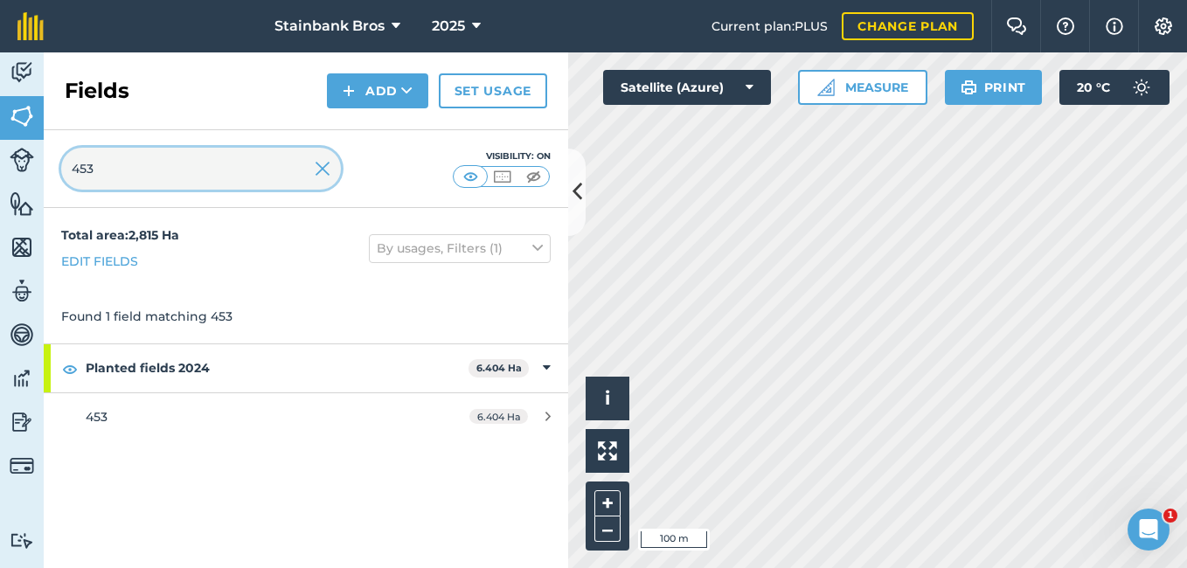
type input "453"
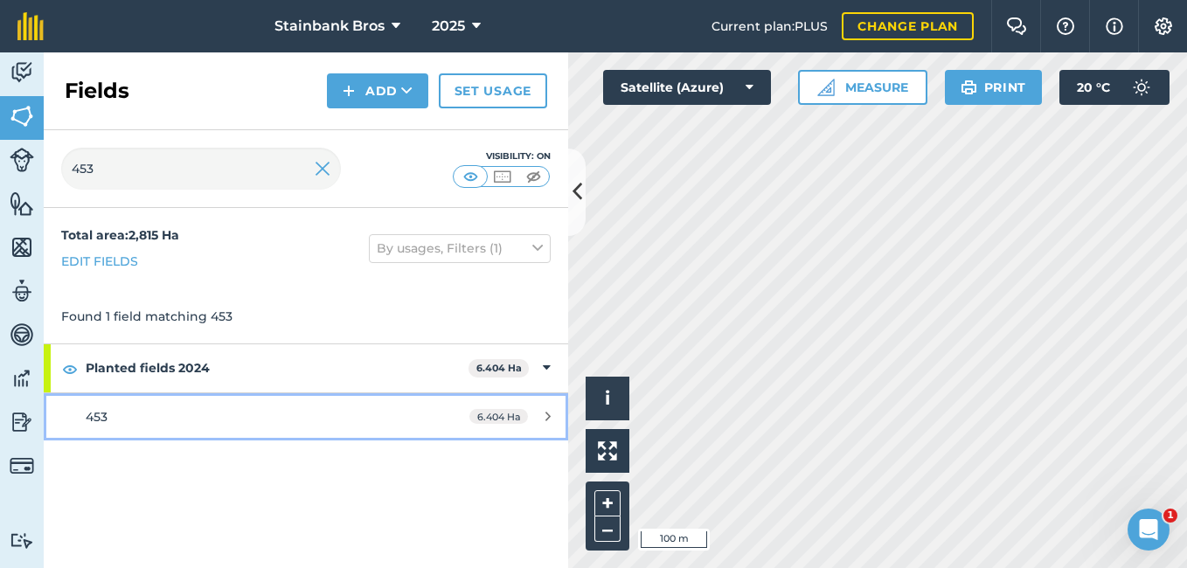
click at [421, 417] on link "453 6.404 Ha" at bounding box center [306, 416] width 524 height 47
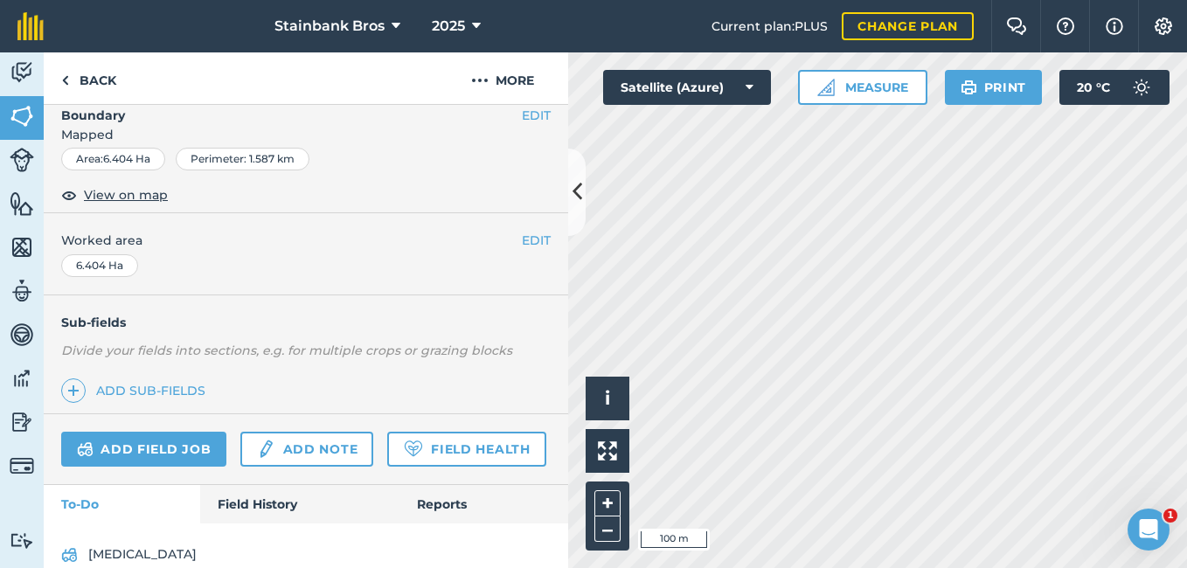
scroll to position [246, 0]
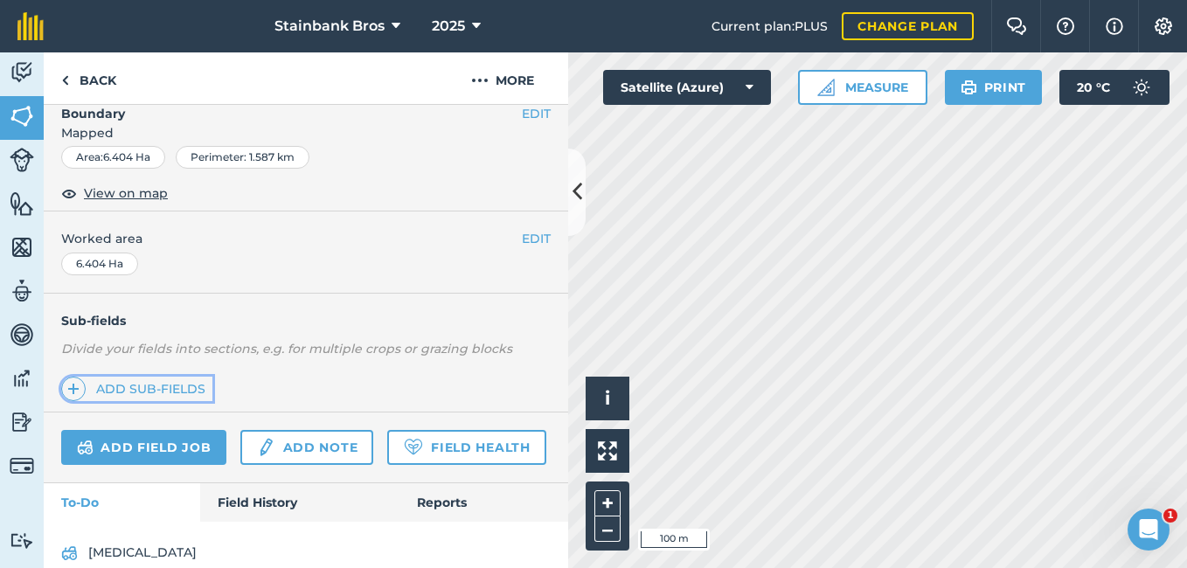
click at [129, 390] on link "Add sub-fields" at bounding box center [136, 389] width 151 height 24
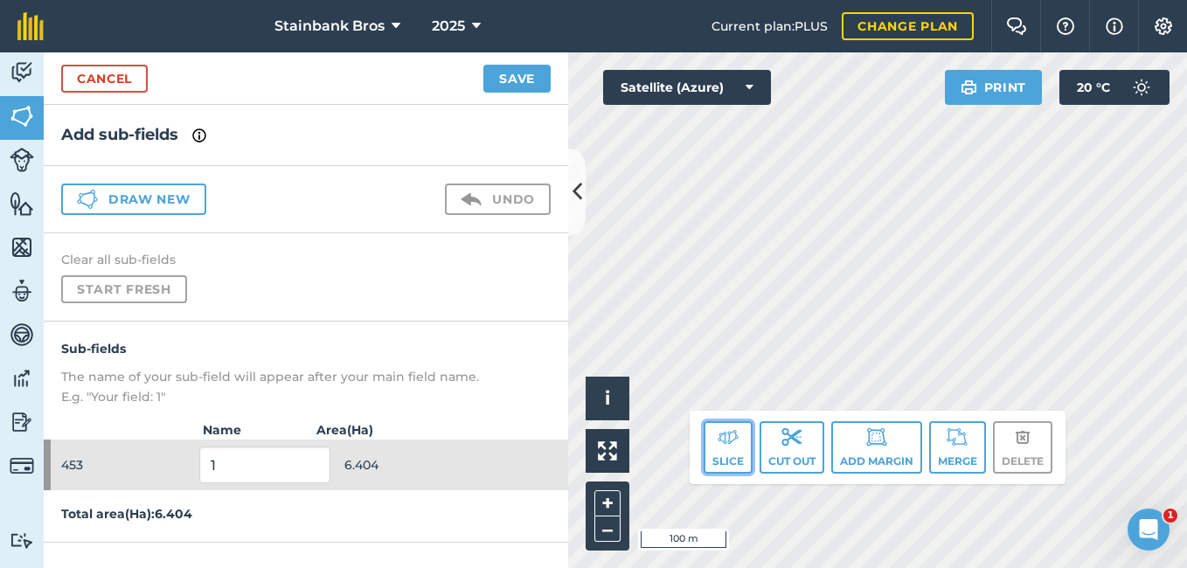
click at [723, 441] on img at bounding box center [728, 437] width 21 height 21
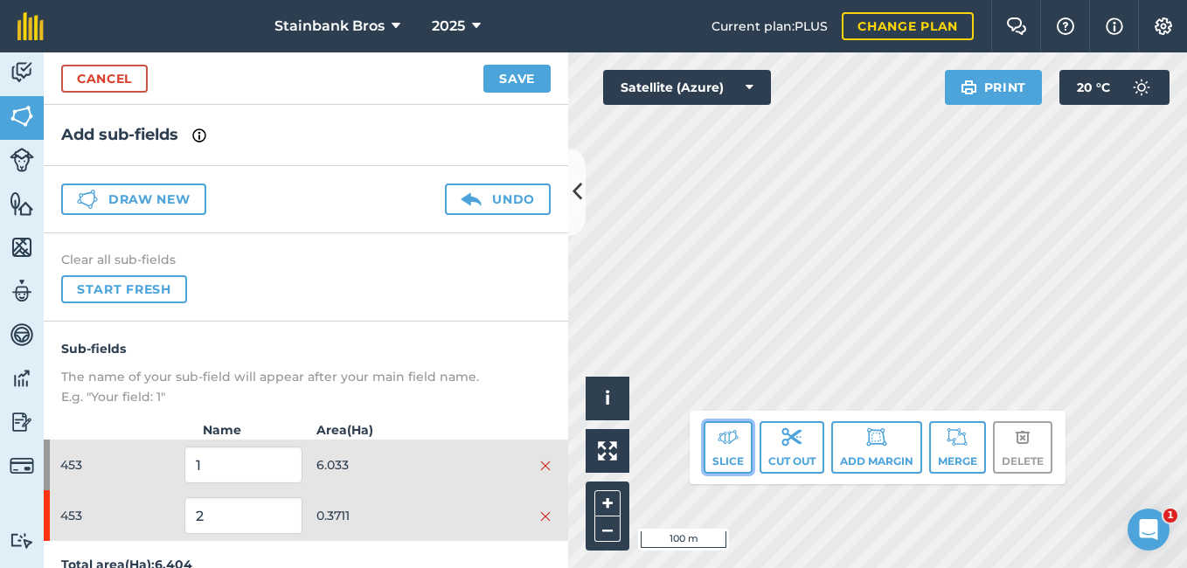
click at [735, 448] on button "Slice" at bounding box center [728, 447] width 49 height 52
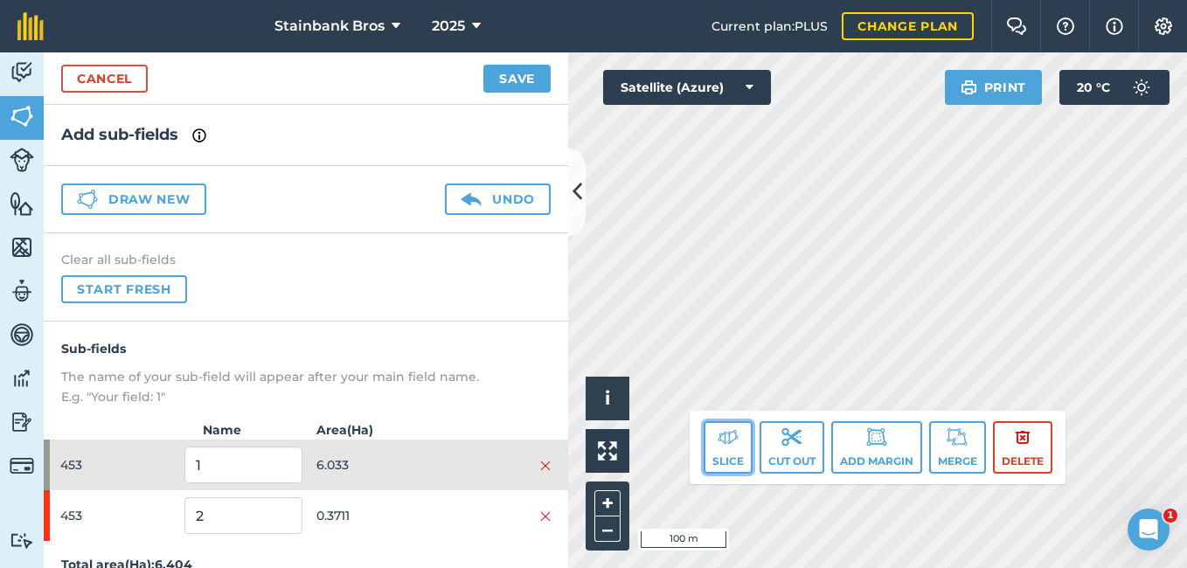
click at [737, 444] on button "Slice" at bounding box center [728, 447] width 49 height 52
click at [526, 85] on button "Save" at bounding box center [516, 79] width 67 height 28
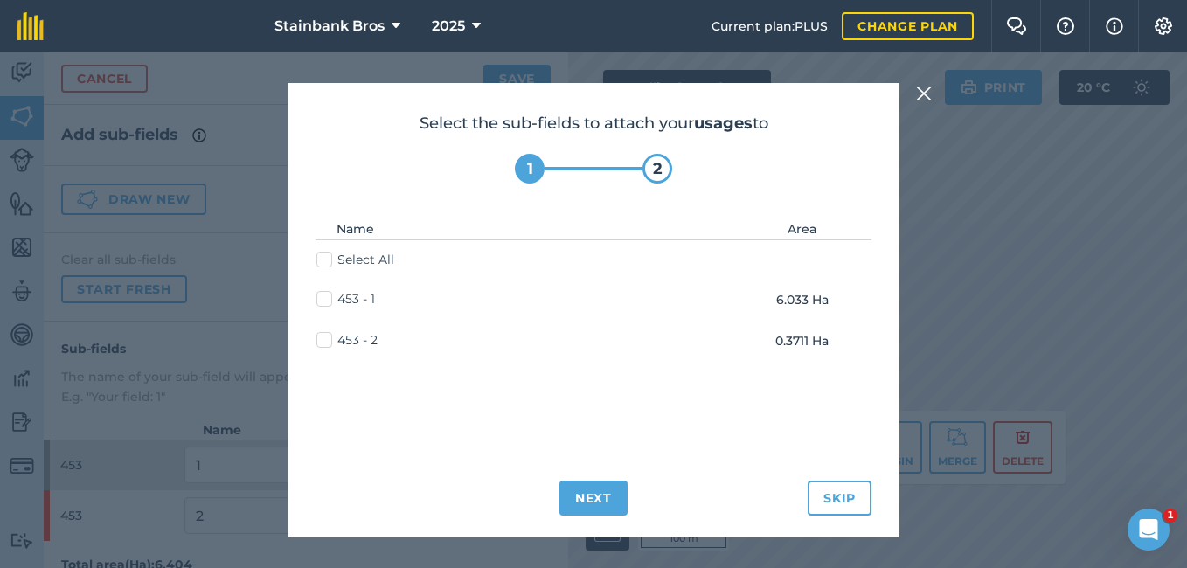
click at [324, 257] on label "Select All" at bounding box center [355, 260] width 78 height 18
click at [324, 257] on input "Select All" at bounding box center [321, 256] width 11 height 11
checkbox input "true"
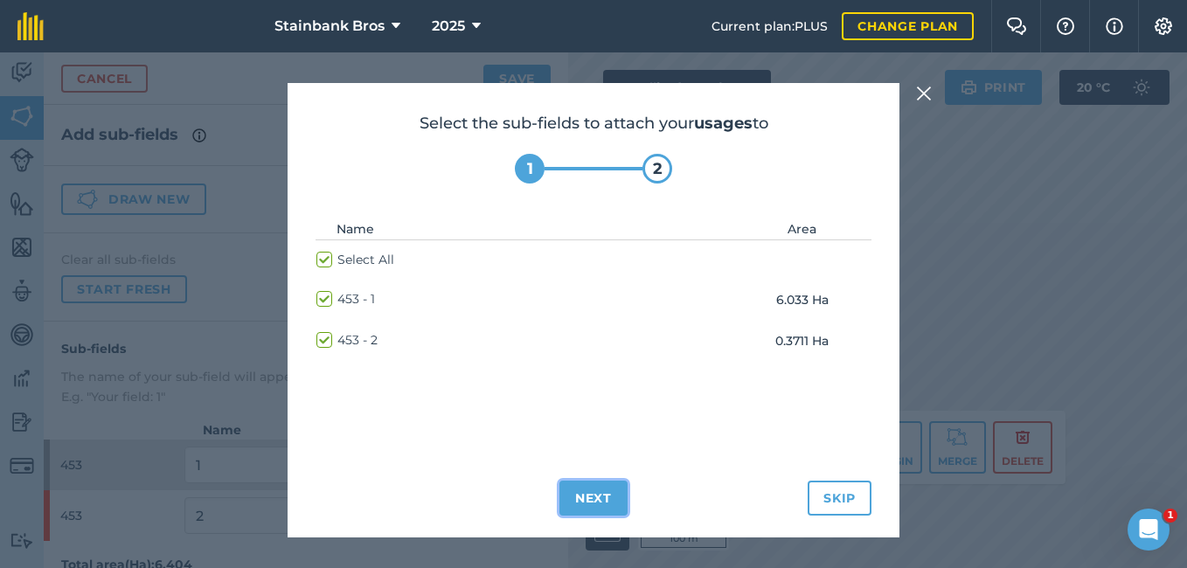
click at [602, 494] on button "Next" at bounding box center [593, 498] width 68 height 35
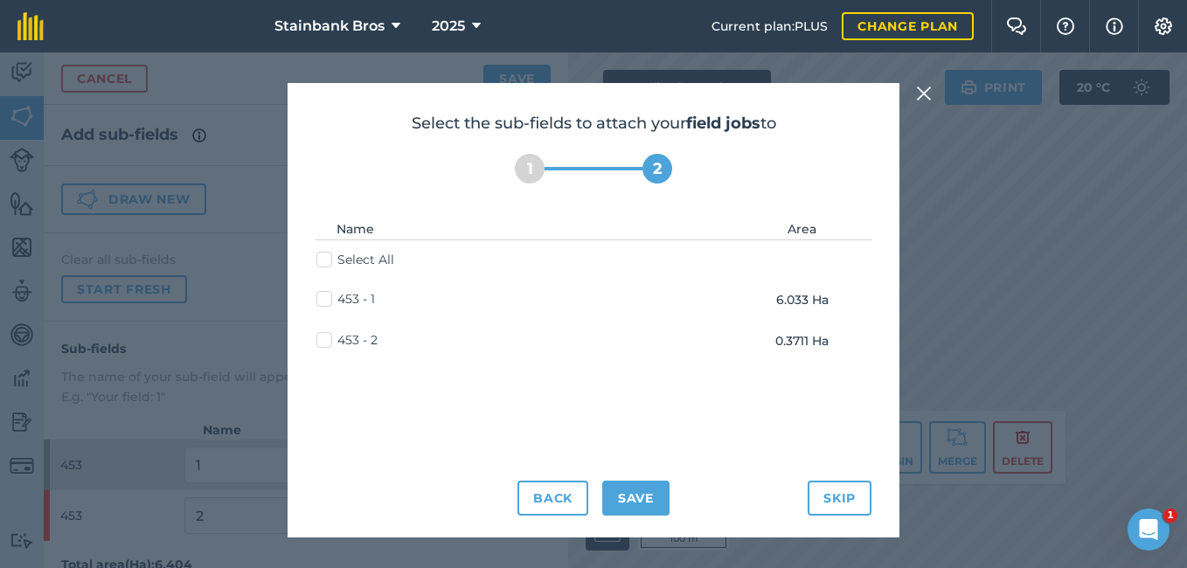
click at [329, 266] on label "Select All" at bounding box center [355, 260] width 78 height 18
click at [328, 262] on input "Select All" at bounding box center [321, 256] width 11 height 11
checkbox input "true"
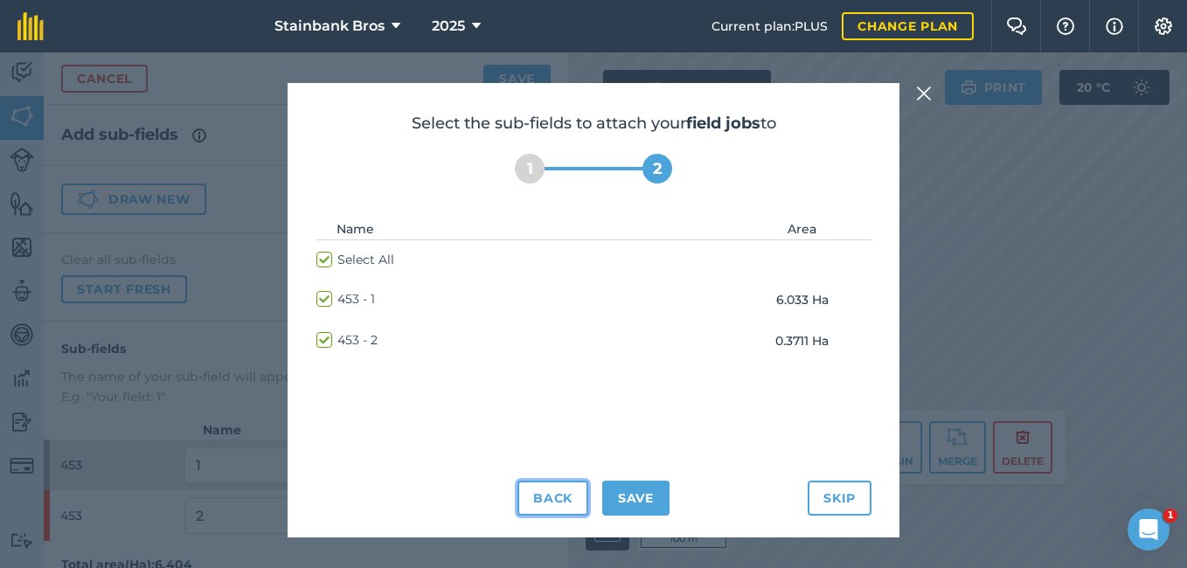
click at [558, 508] on button "Back" at bounding box center [552, 498] width 71 height 35
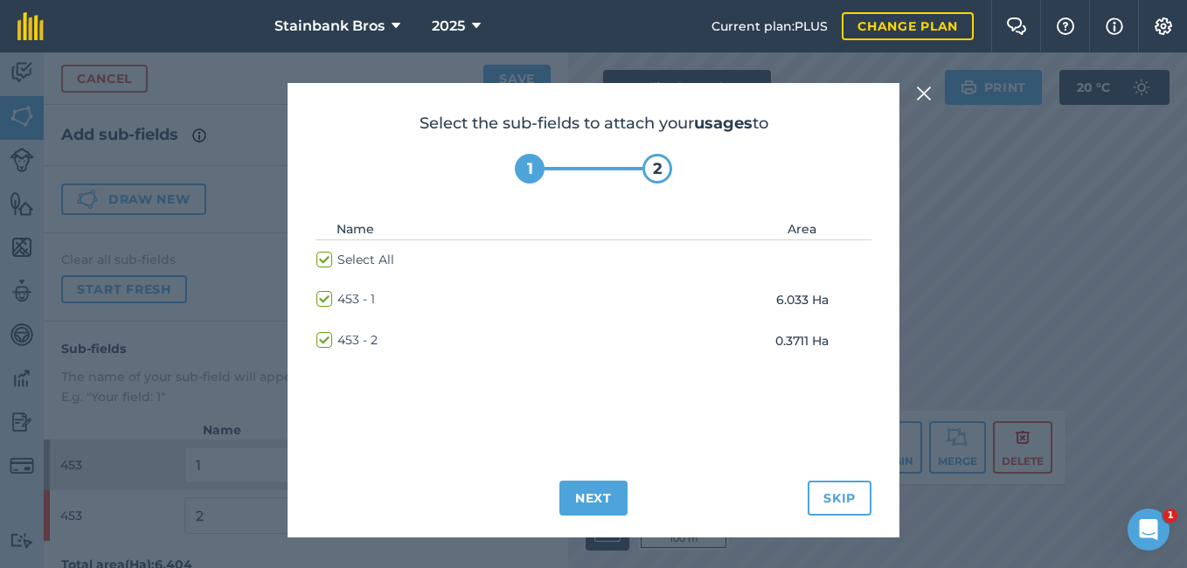
click at [330, 260] on label "Select All" at bounding box center [355, 260] width 78 height 18
click at [328, 260] on input "Select All" at bounding box center [321, 256] width 11 height 11
checkbox input "false"
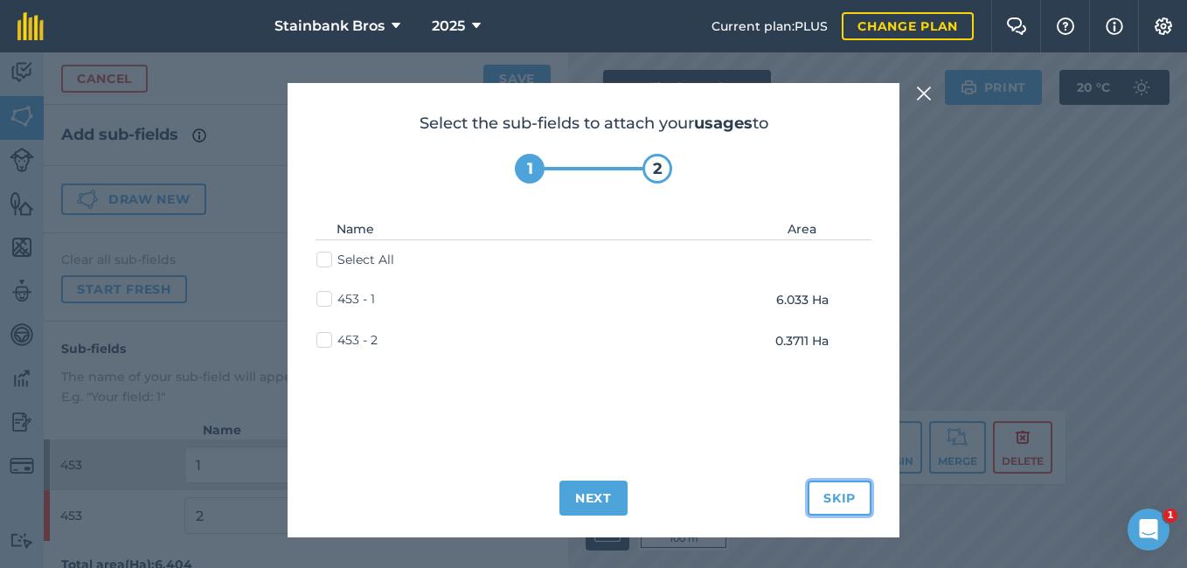
click at [829, 497] on button "Skip" at bounding box center [840, 498] width 64 height 35
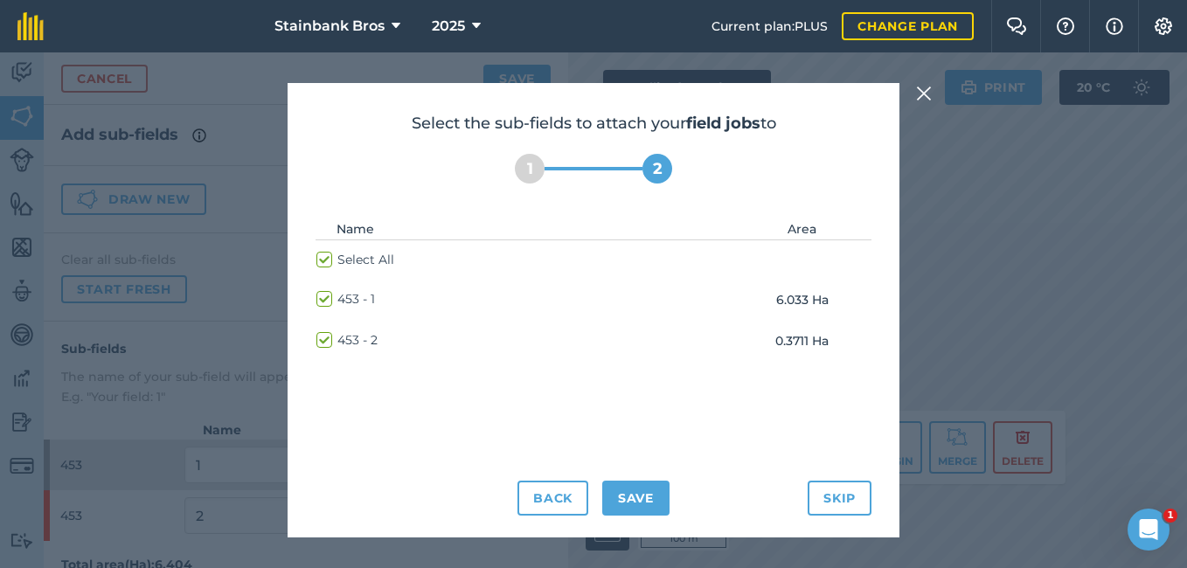
click at [322, 259] on label "Select All" at bounding box center [355, 260] width 78 height 18
click at [322, 259] on input "Select All" at bounding box center [321, 256] width 11 height 11
checkbox input "false"
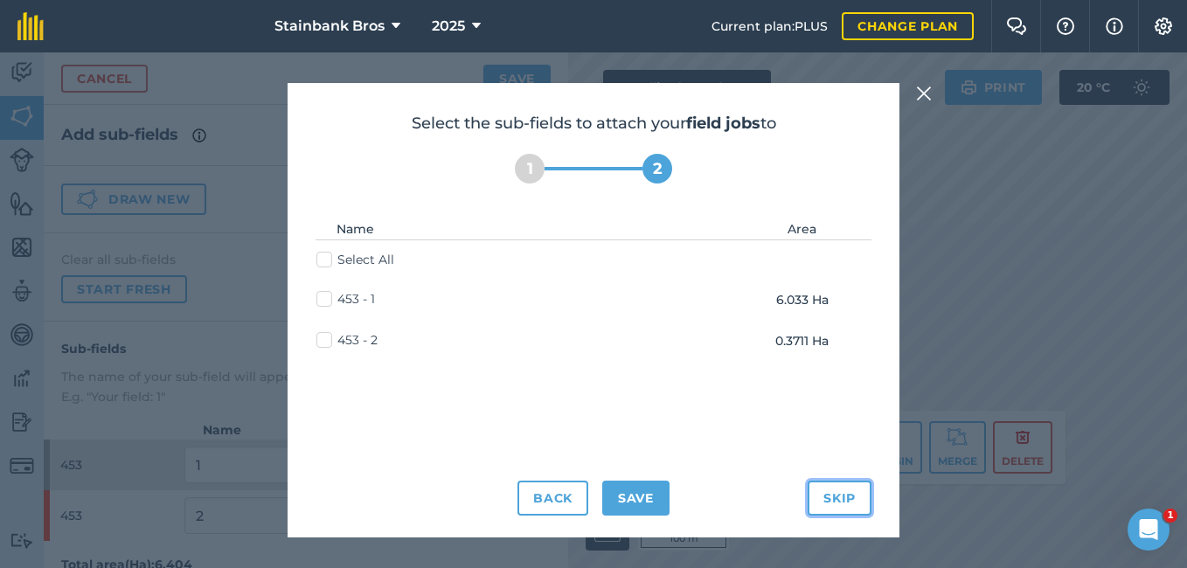
click at [863, 490] on button "Skip" at bounding box center [840, 498] width 64 height 35
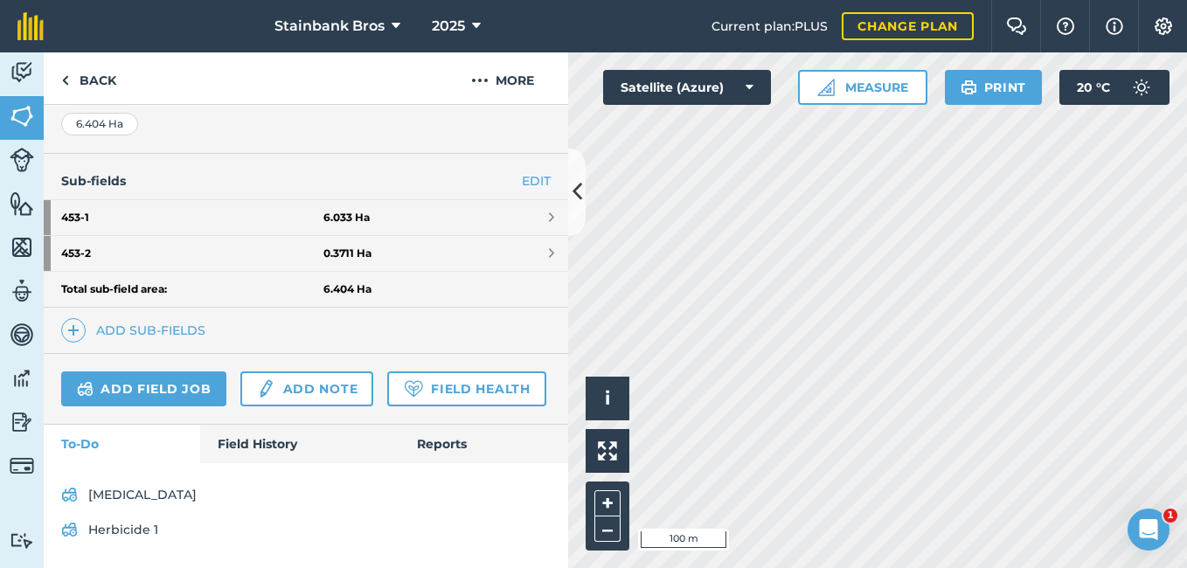
scroll to position [389, 0]
click at [108, 323] on link "Add sub-fields" at bounding box center [136, 330] width 151 height 24
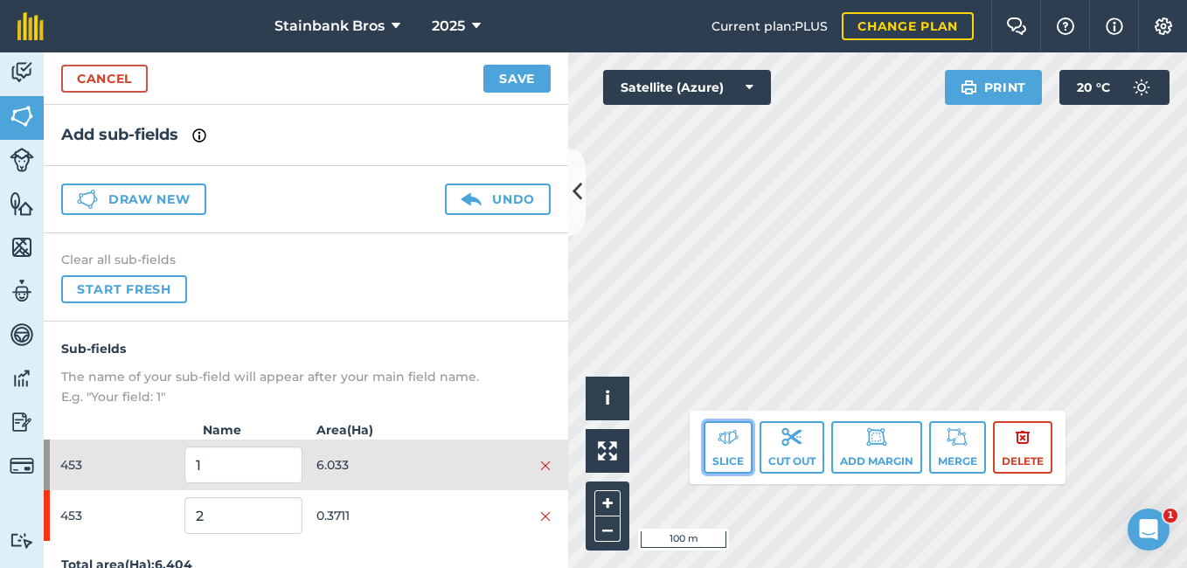
click at [741, 431] on button "Slice" at bounding box center [728, 447] width 49 height 52
click at [726, 462] on button "Slice" at bounding box center [728, 447] width 49 height 52
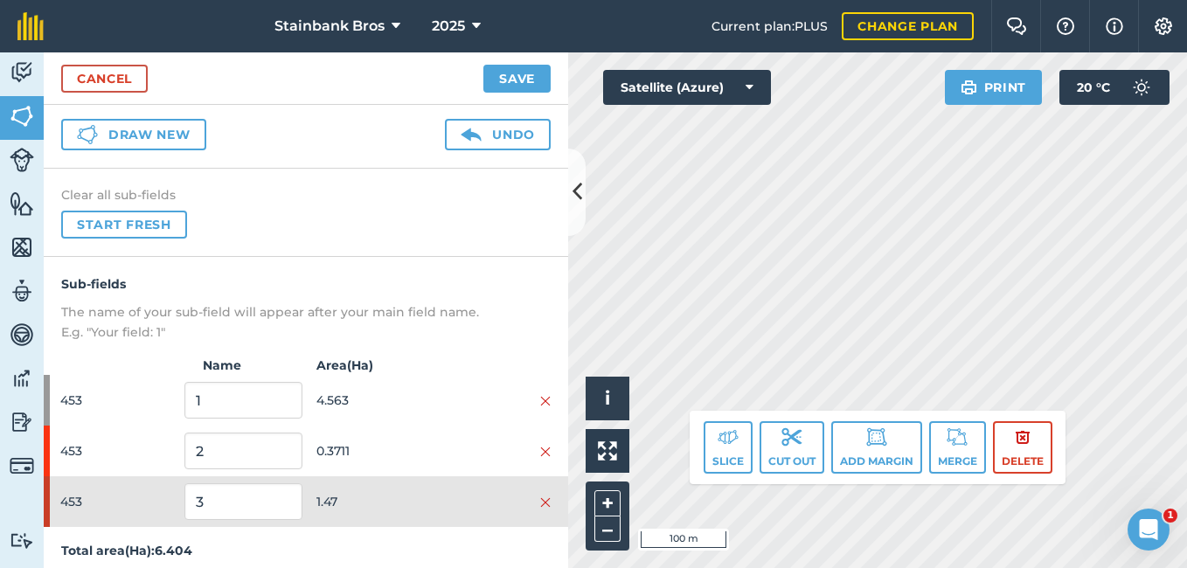
scroll to position [76, 0]
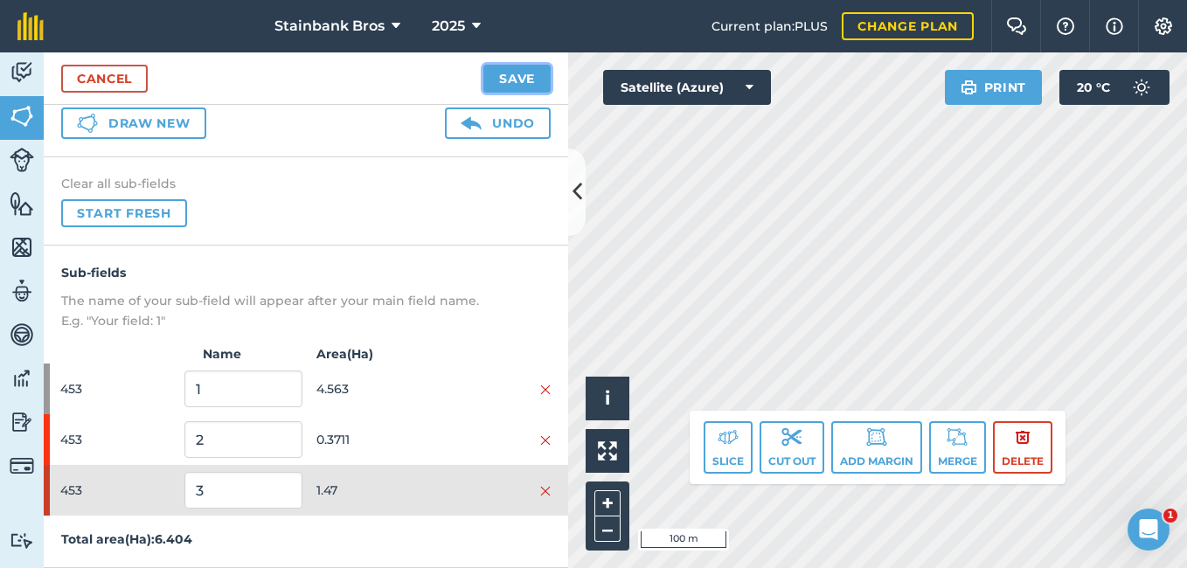
click at [526, 80] on button "Save" at bounding box center [516, 79] width 67 height 28
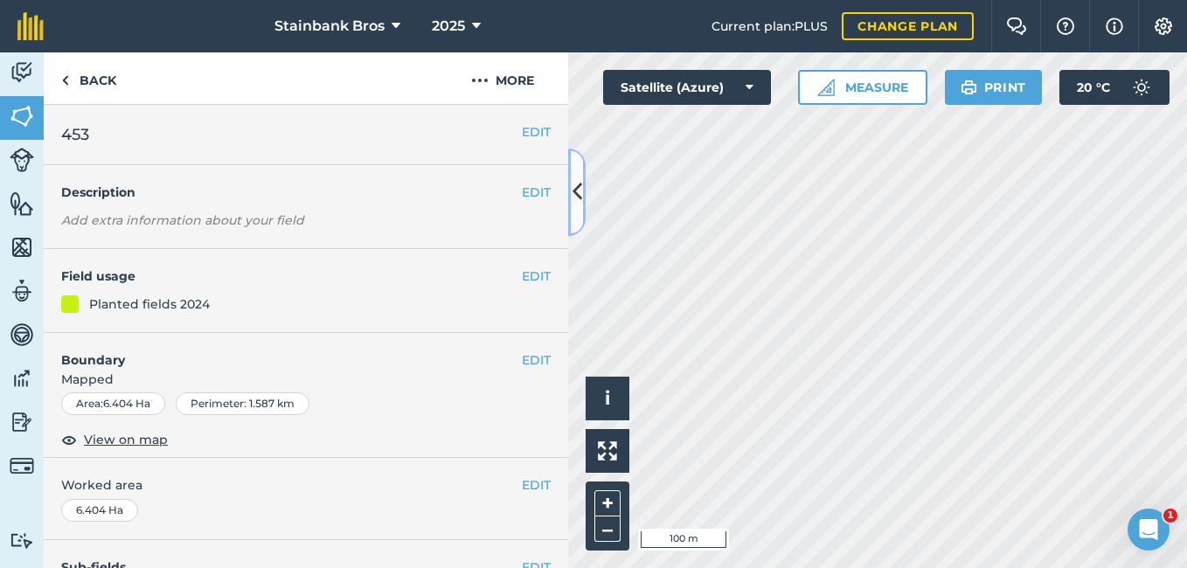
click at [583, 188] on button at bounding box center [576, 192] width 17 height 87
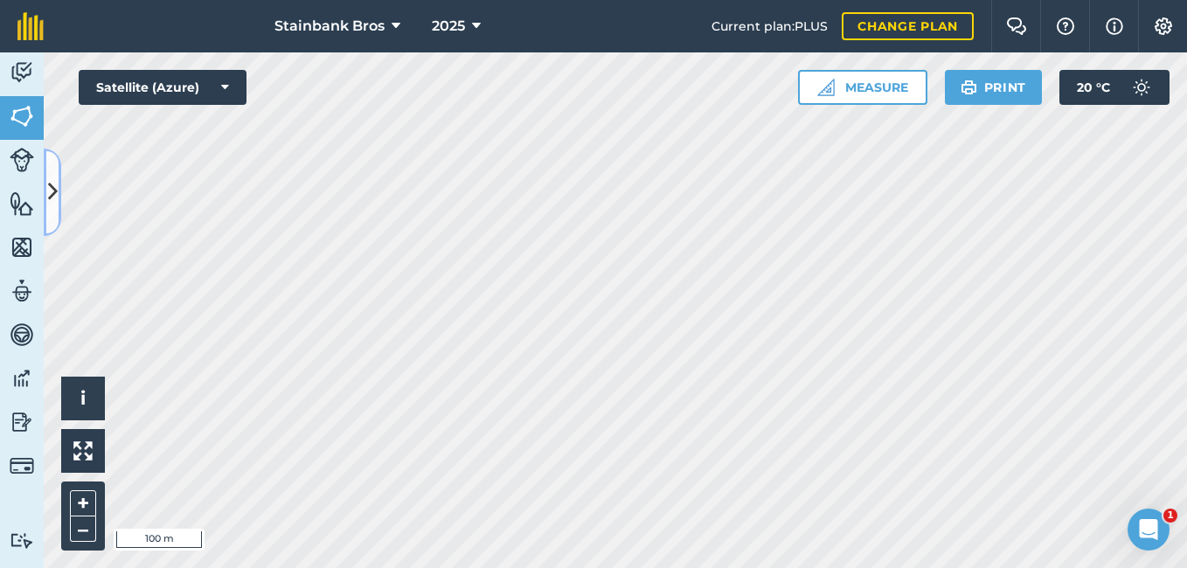
click at [48, 170] on button at bounding box center [52, 192] width 17 height 87
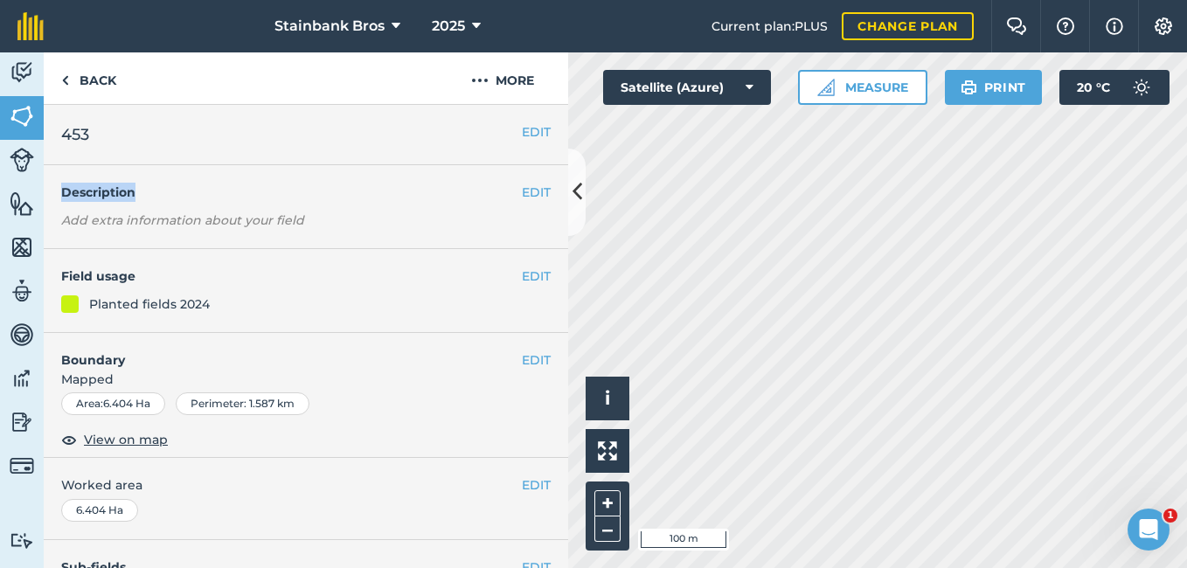
click at [48, 170] on div "EDIT Description Add extra information about your field" at bounding box center [306, 207] width 524 height 84
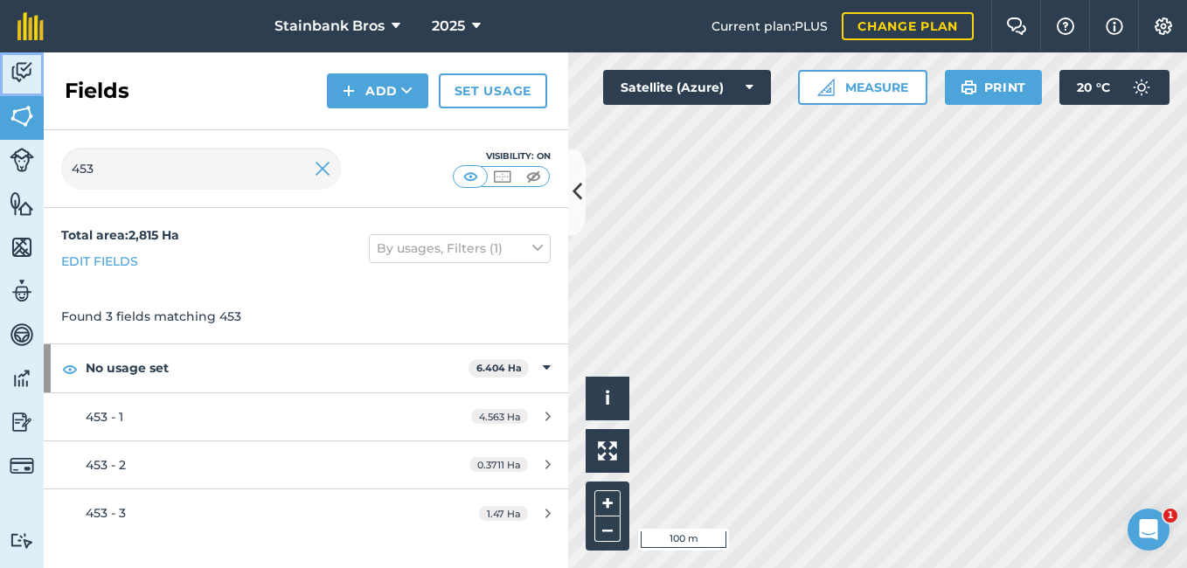
click at [24, 88] on link "Activity" at bounding box center [22, 74] width 44 height 44
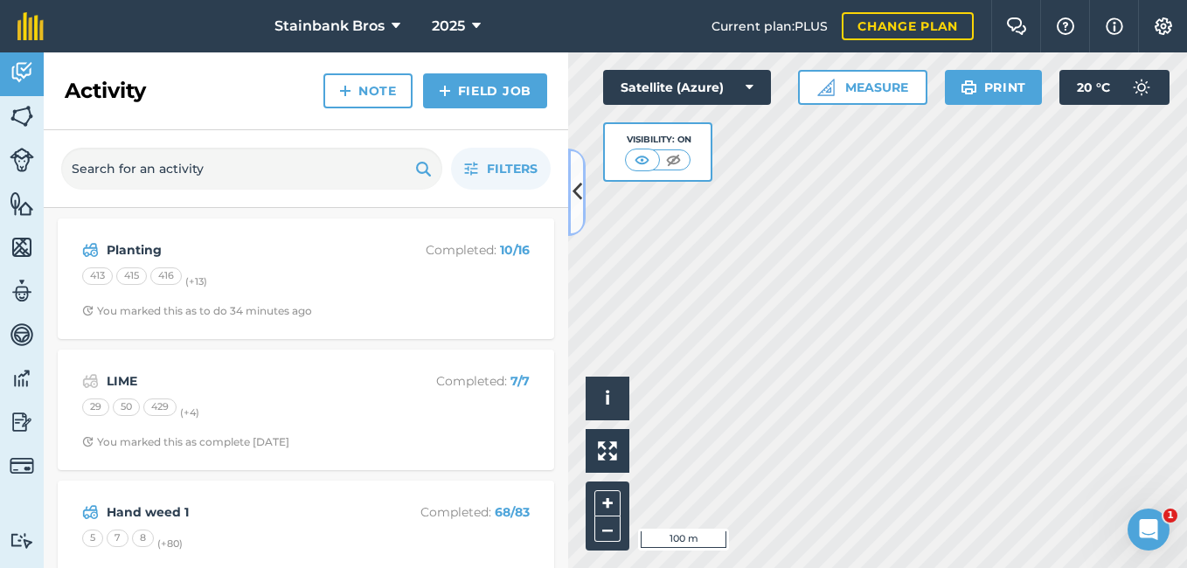
click at [579, 211] on button at bounding box center [576, 192] width 17 height 87
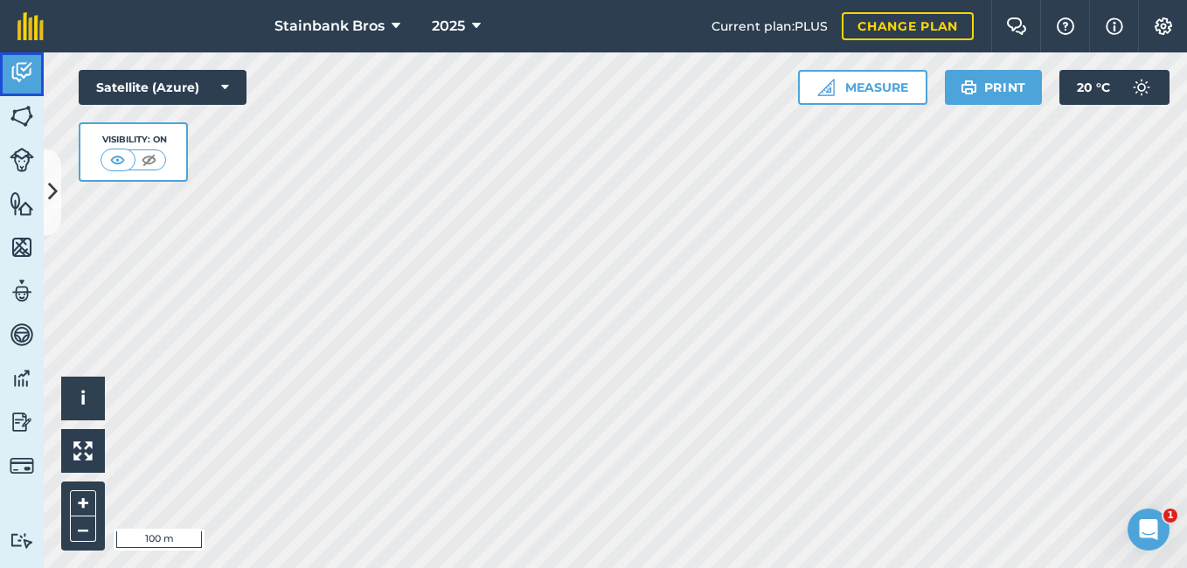
click at [19, 88] on link "Activity" at bounding box center [22, 74] width 44 height 44
click at [19, 73] on img at bounding box center [22, 72] width 24 height 26
